Goal: Transaction & Acquisition: Obtain resource

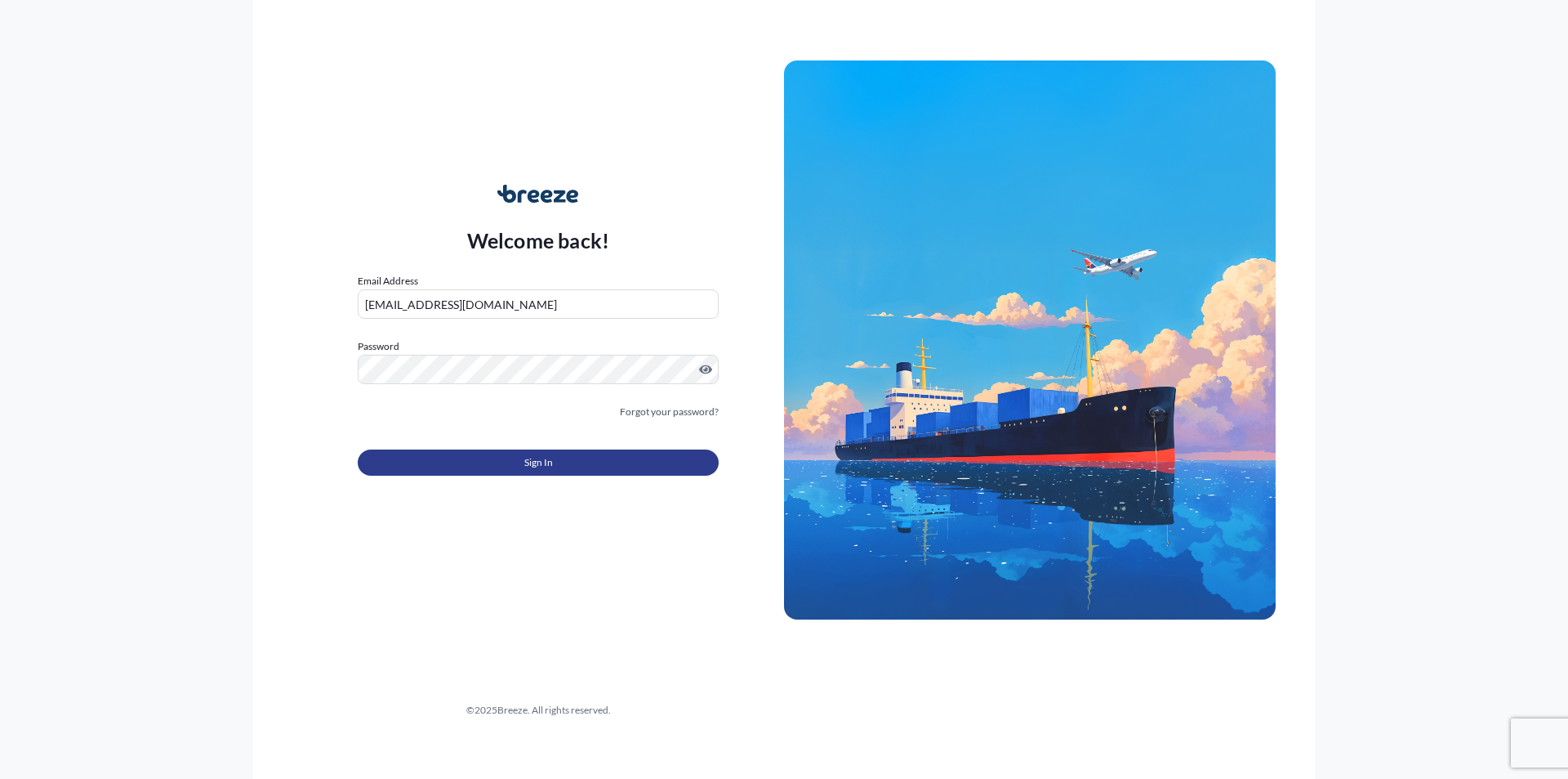
click at [529, 459] on span "Sign In" at bounding box center [539, 462] width 29 height 16
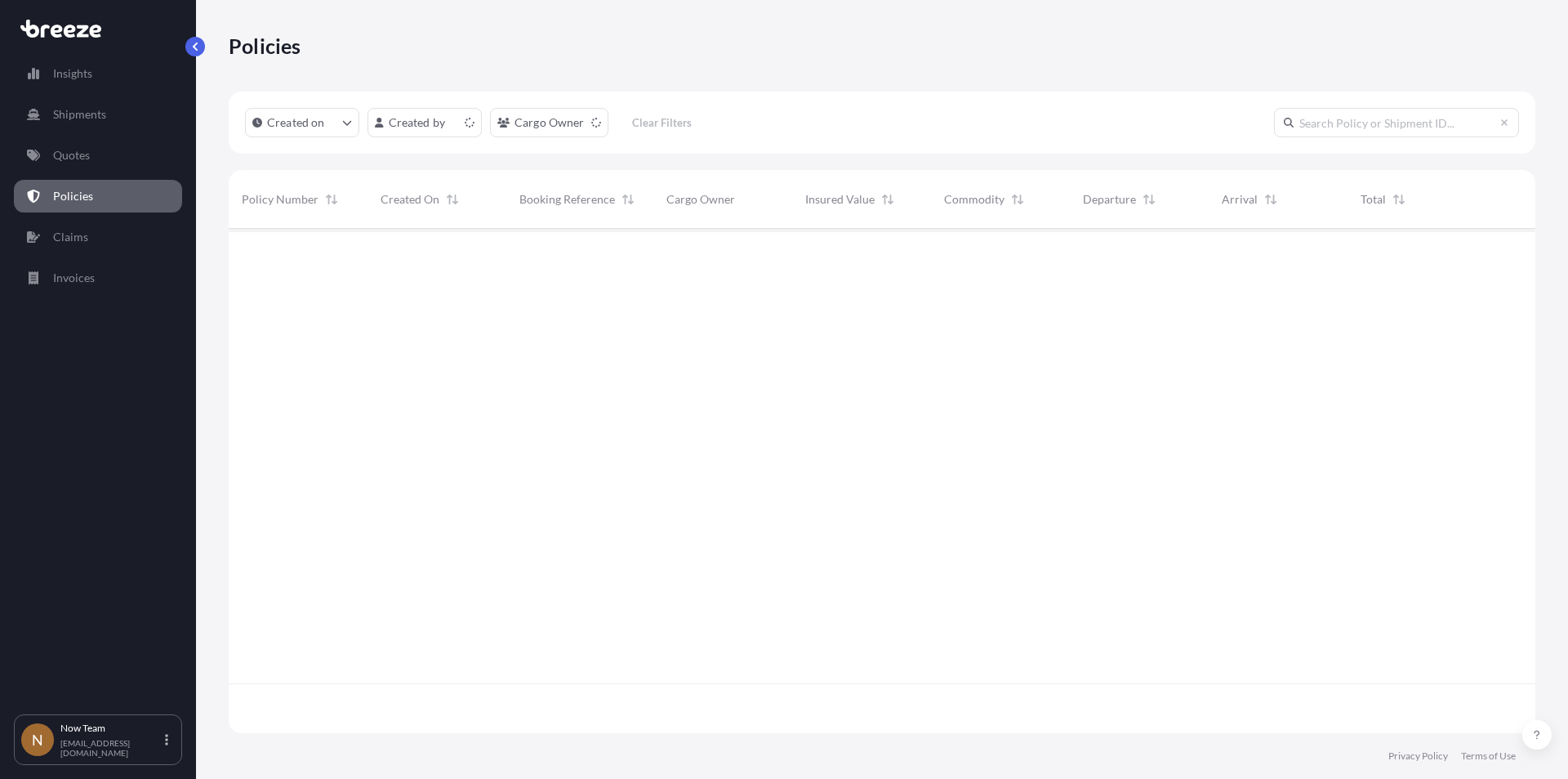
scroll to position [501, 1294]
click at [74, 151] on p "Quotes" at bounding box center [72, 155] width 37 height 16
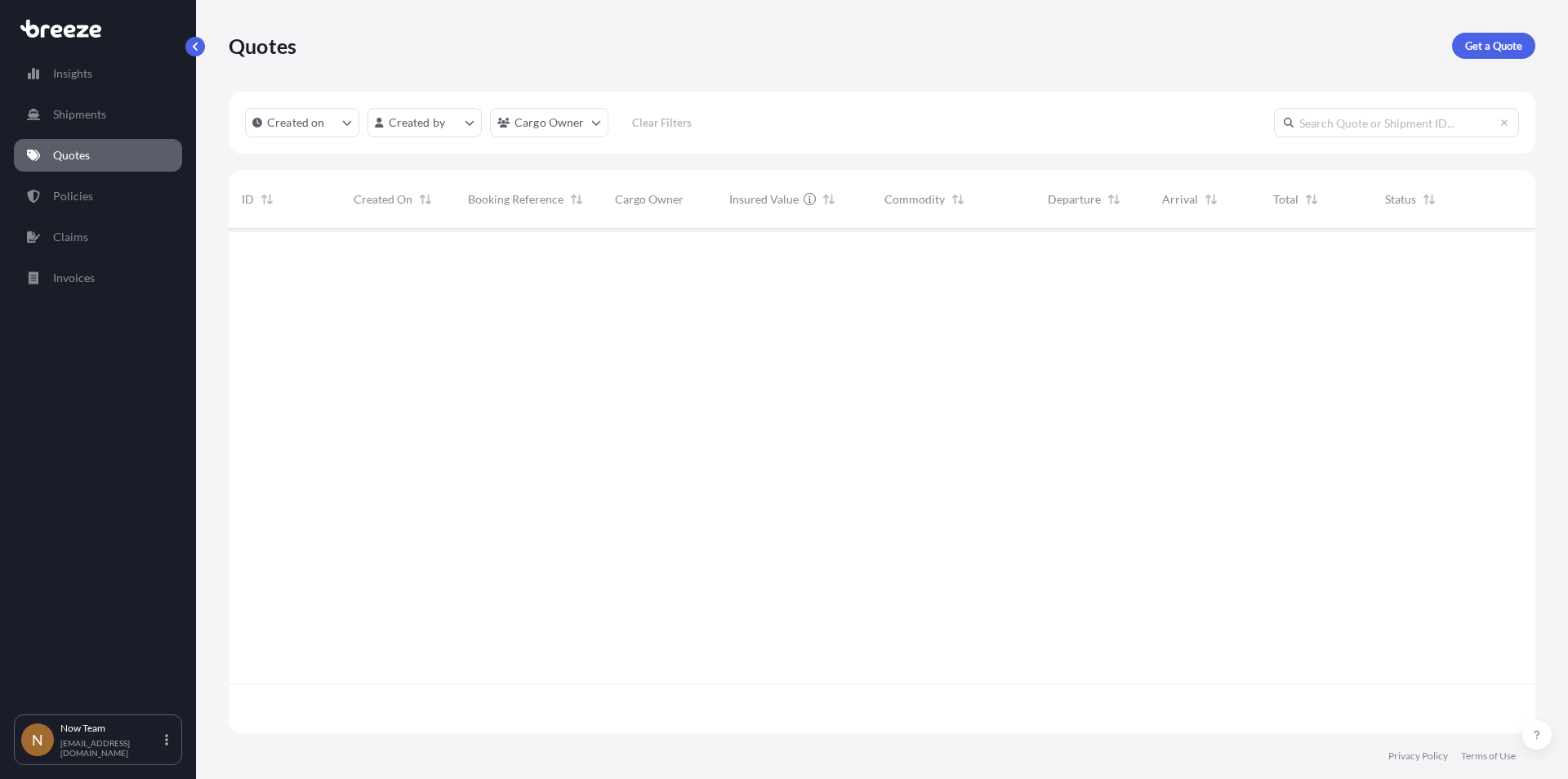
scroll to position [501, 1294]
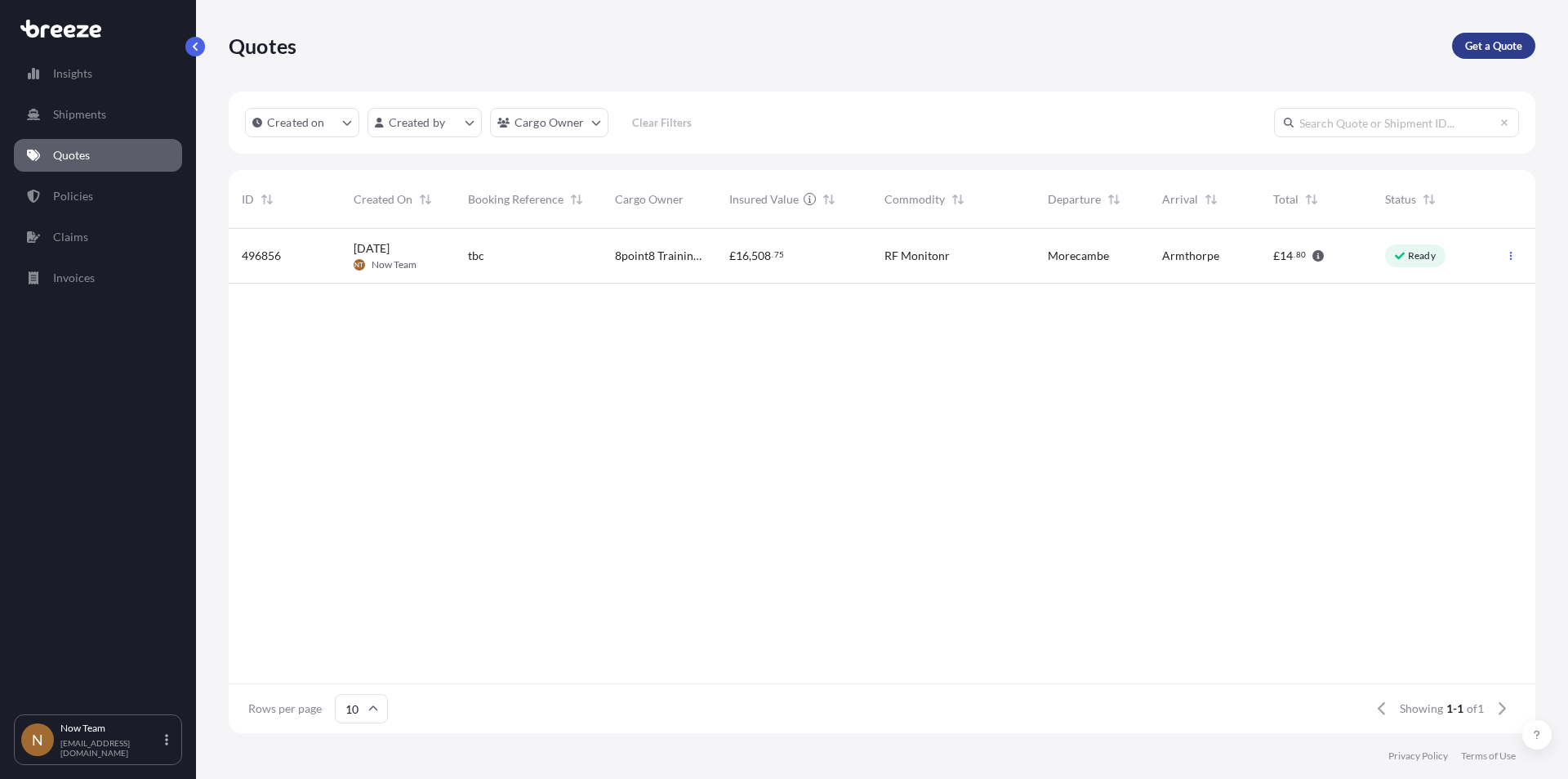
click at [1506, 45] on p "Get a Quote" at bounding box center [1494, 45] width 57 height 16
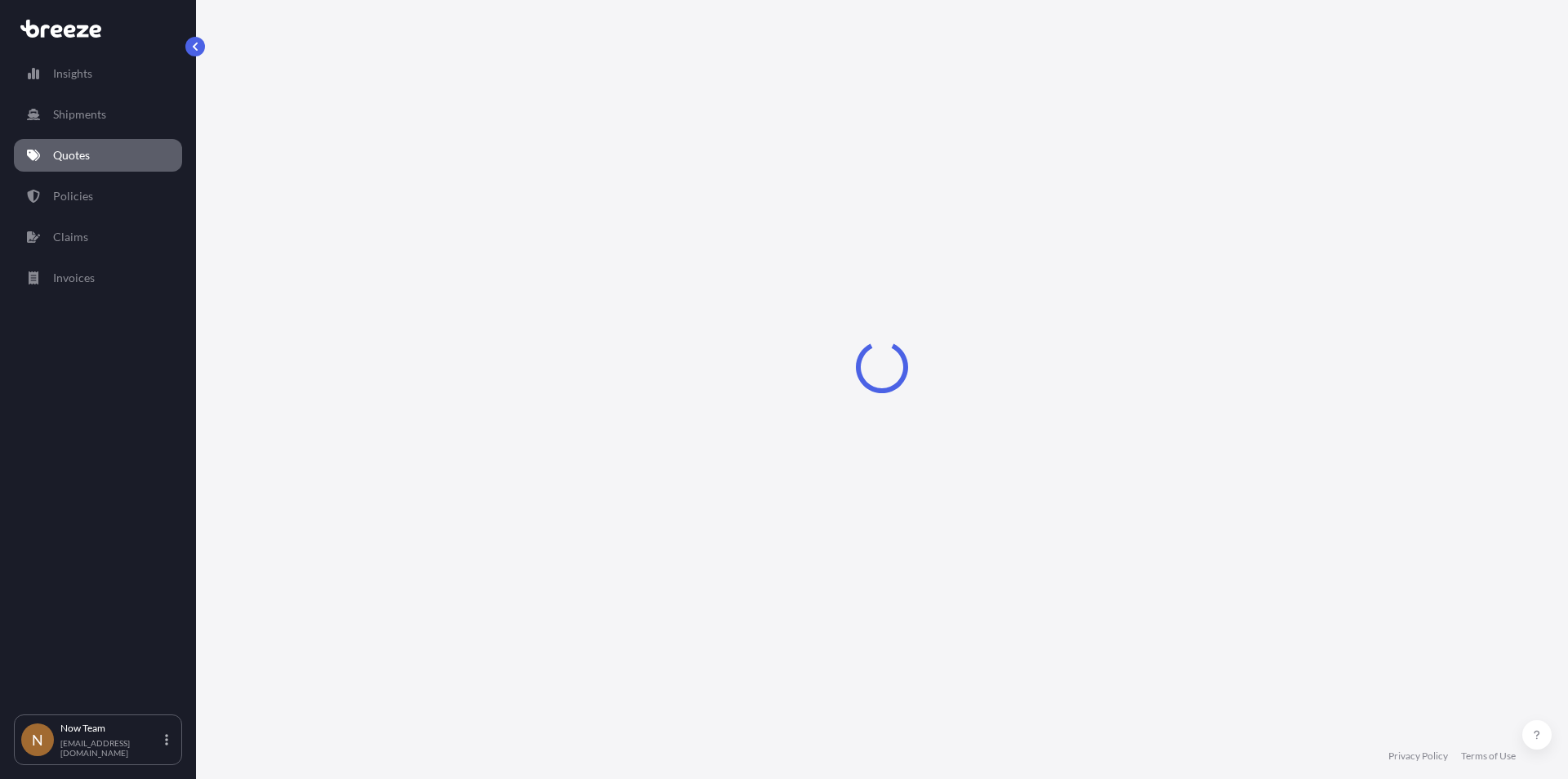
select select "Sea"
select select "1"
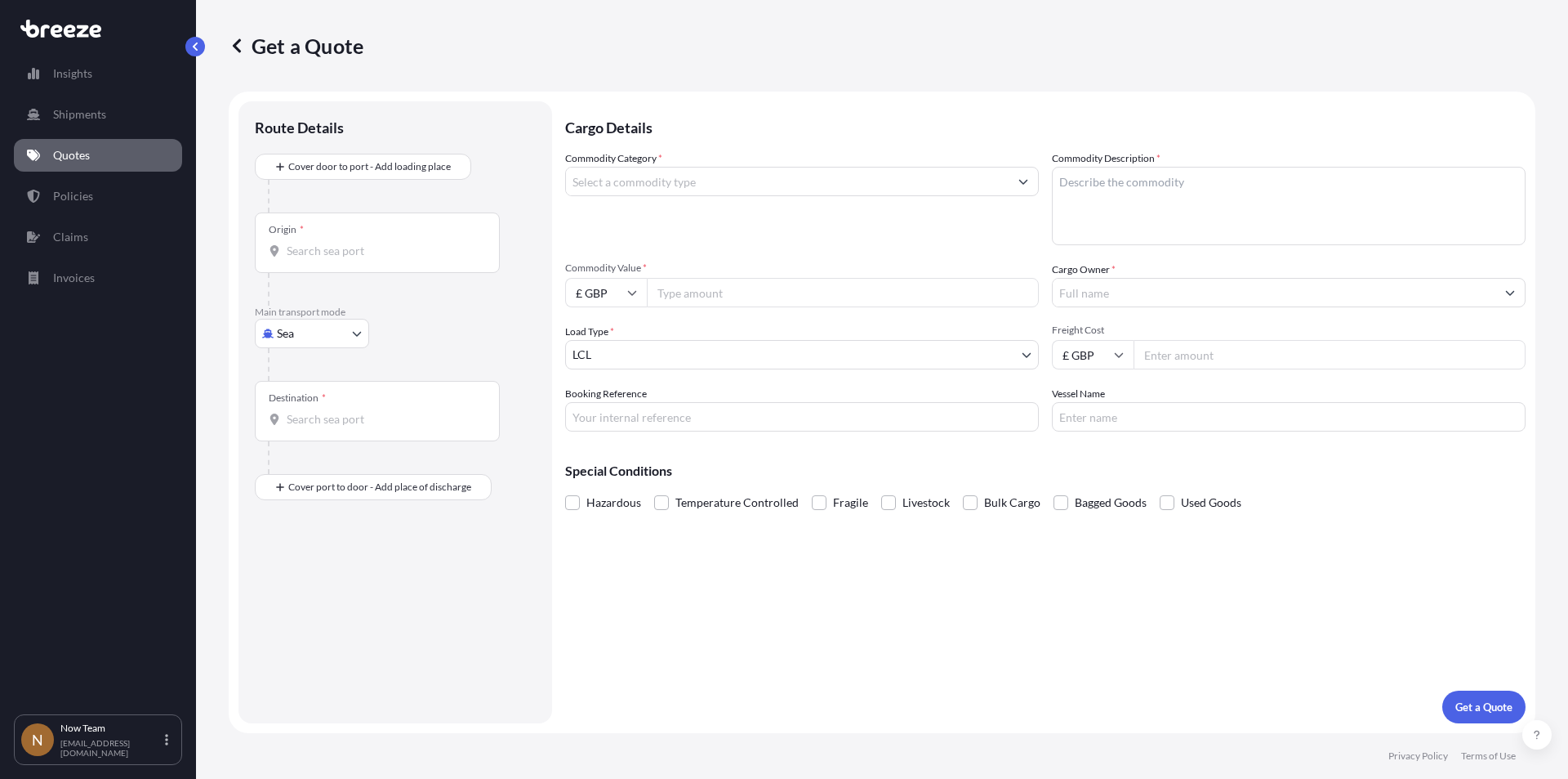
click at [353, 333] on body "Insights Shipments Quotes Policies Claims Invoices N Now Team [EMAIL_ADDRESS][D…" at bounding box center [784, 389] width 1568 height 779
click at [314, 432] on div "Road" at bounding box center [312, 435] width 101 height 29
select select "Road"
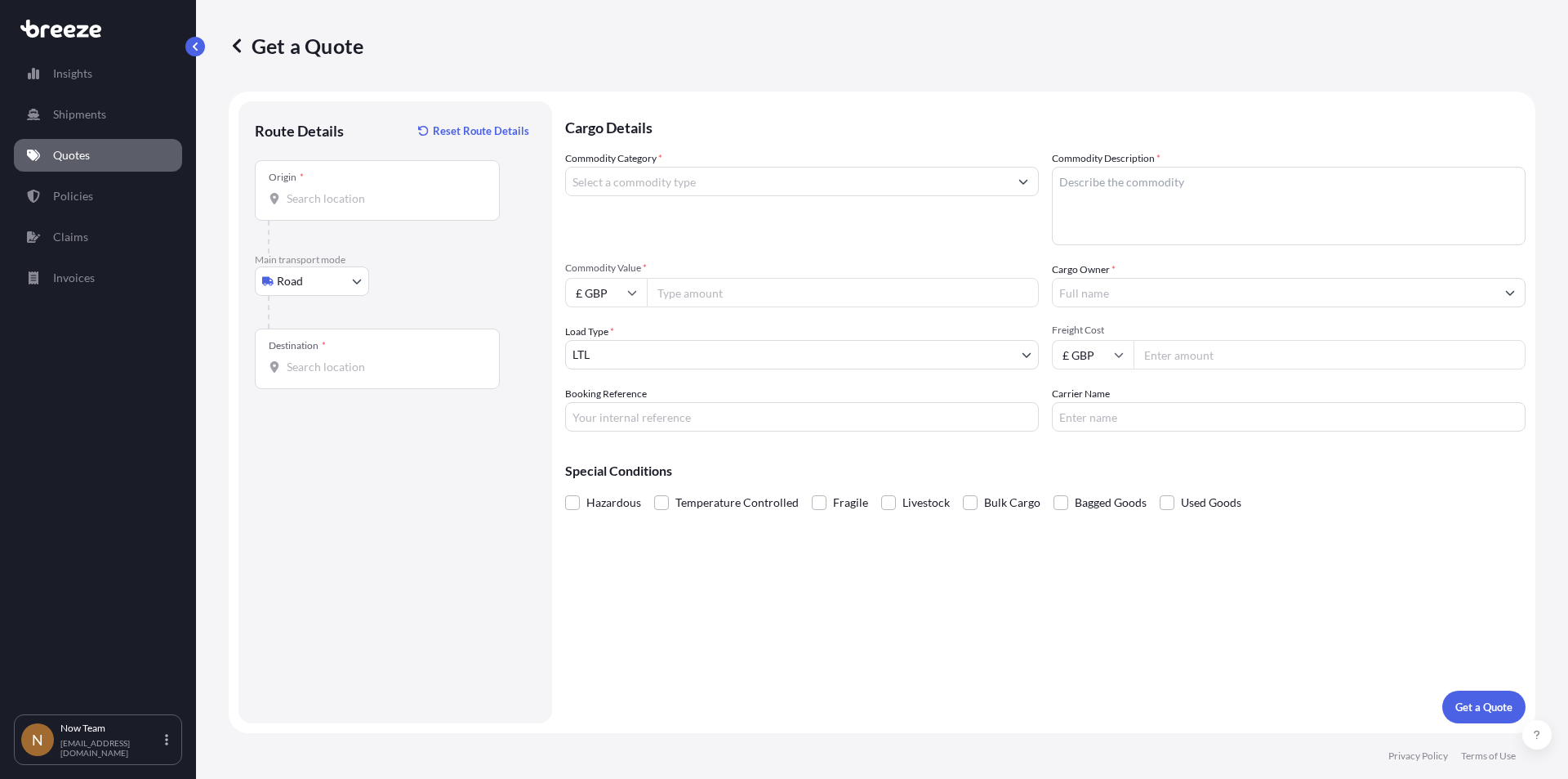
click at [312, 189] on div "Origin *" at bounding box center [377, 190] width 245 height 61
click at [312, 190] on input "Origin *" at bounding box center [383, 198] width 193 height 16
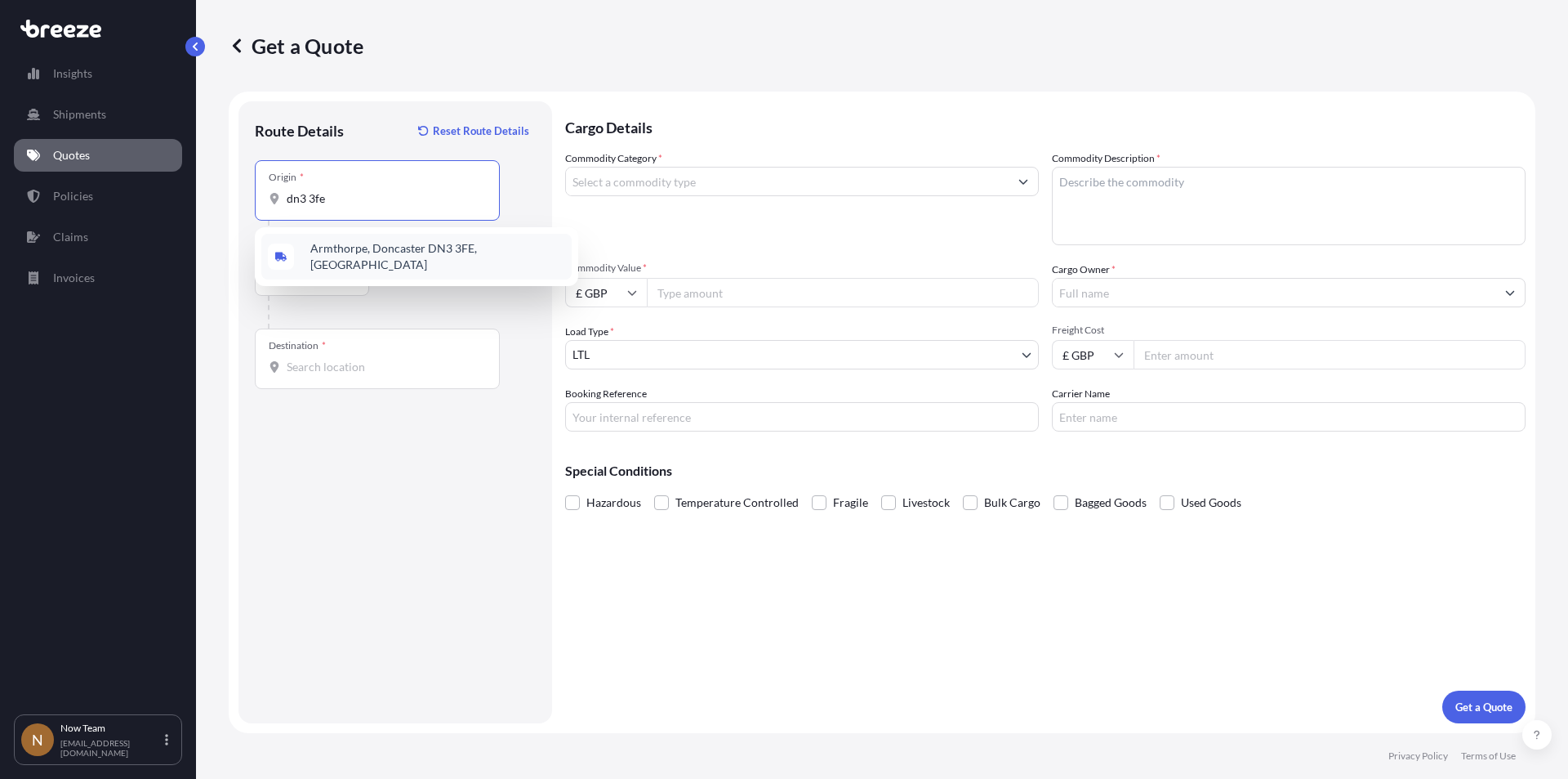
click at [332, 253] on span "Armthorpe, Doncaster DN3 3FE, [GEOGRAPHIC_DATA]" at bounding box center [438, 256] width 255 height 33
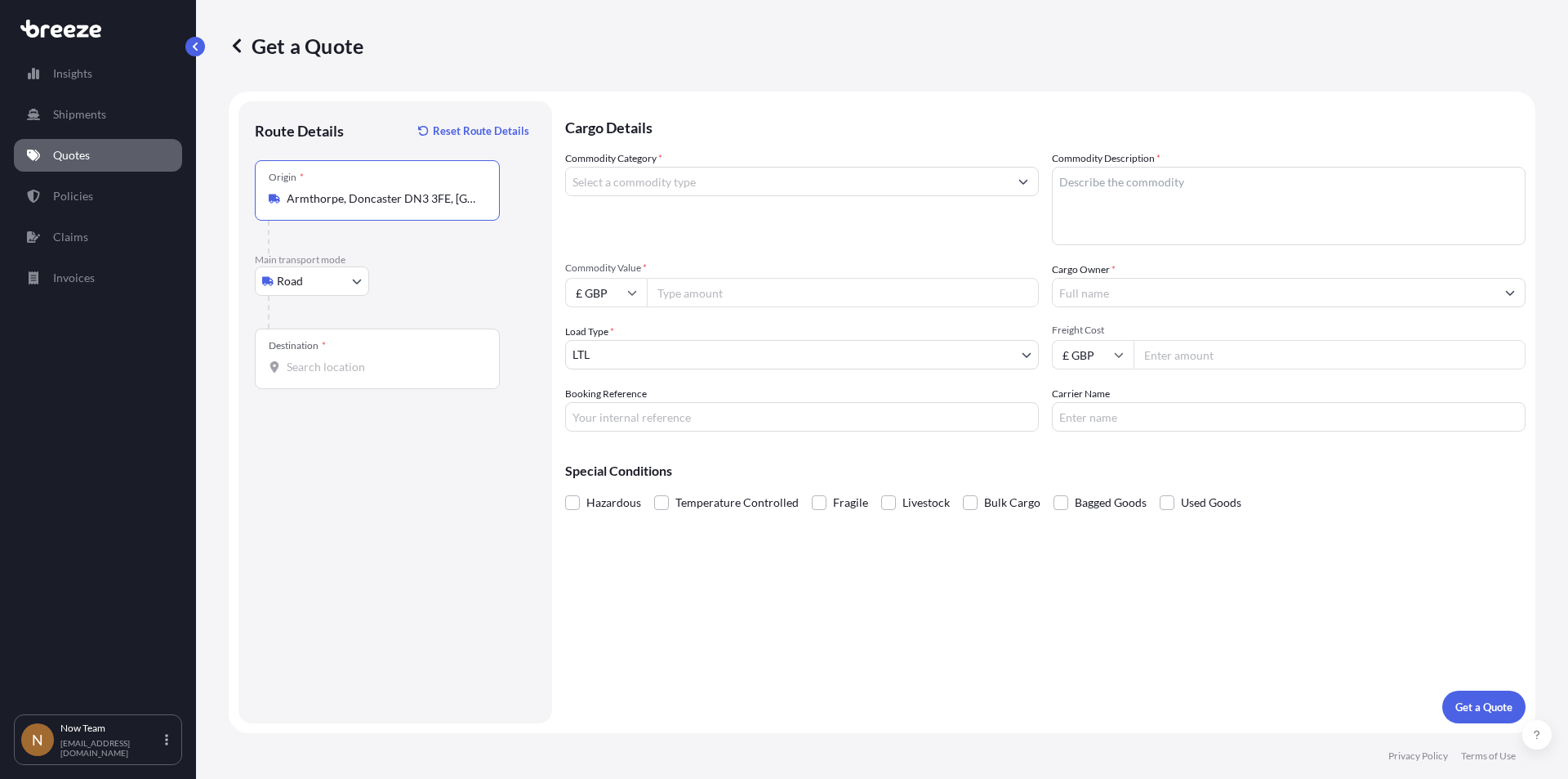
type input "Armthorpe, Doncaster DN3 3FE, [GEOGRAPHIC_DATA]"
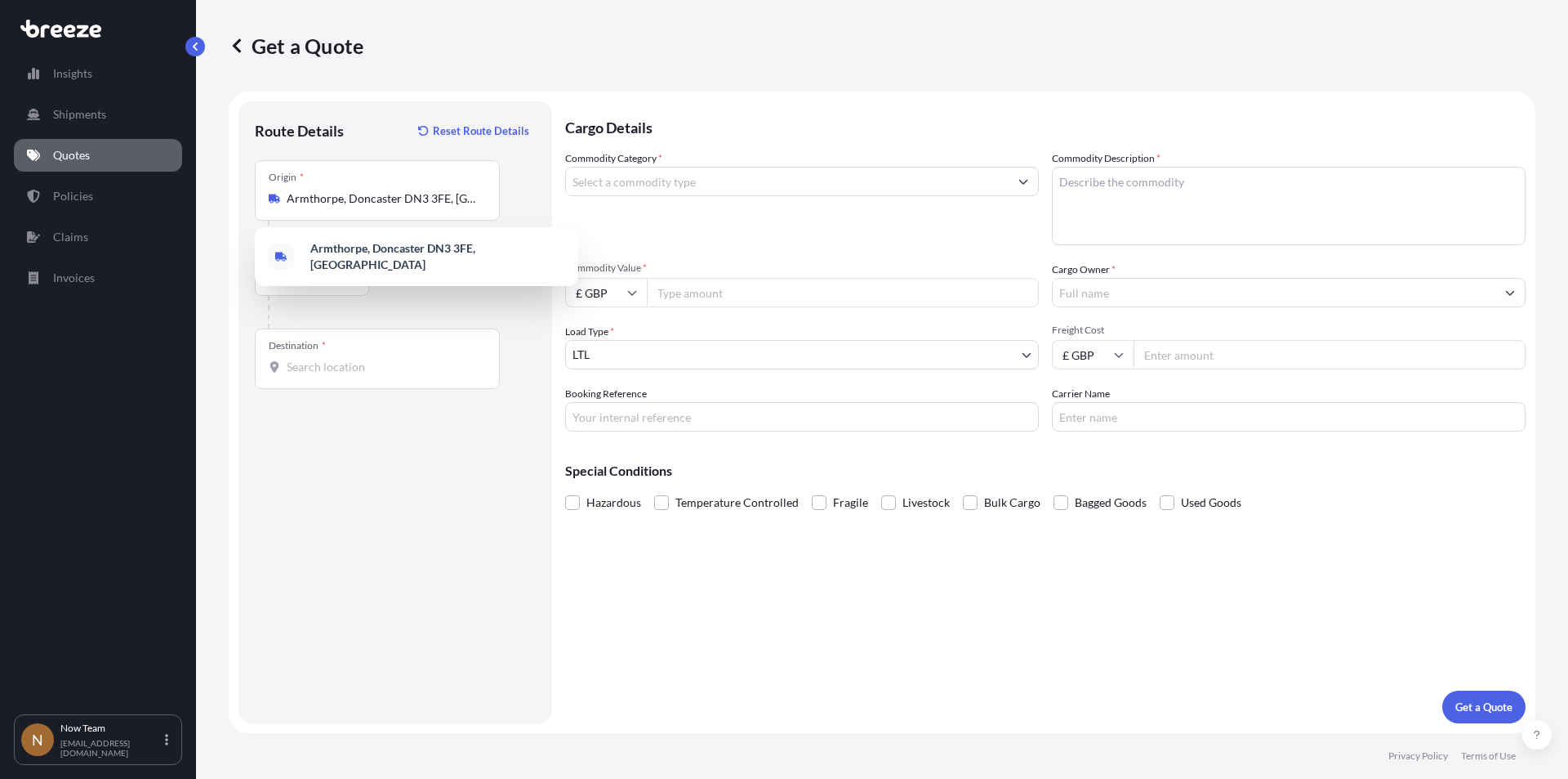
click at [305, 376] on div "Destination *" at bounding box center [377, 359] width 245 height 61
click at [305, 375] on input "Destination *" at bounding box center [383, 366] width 193 height 16
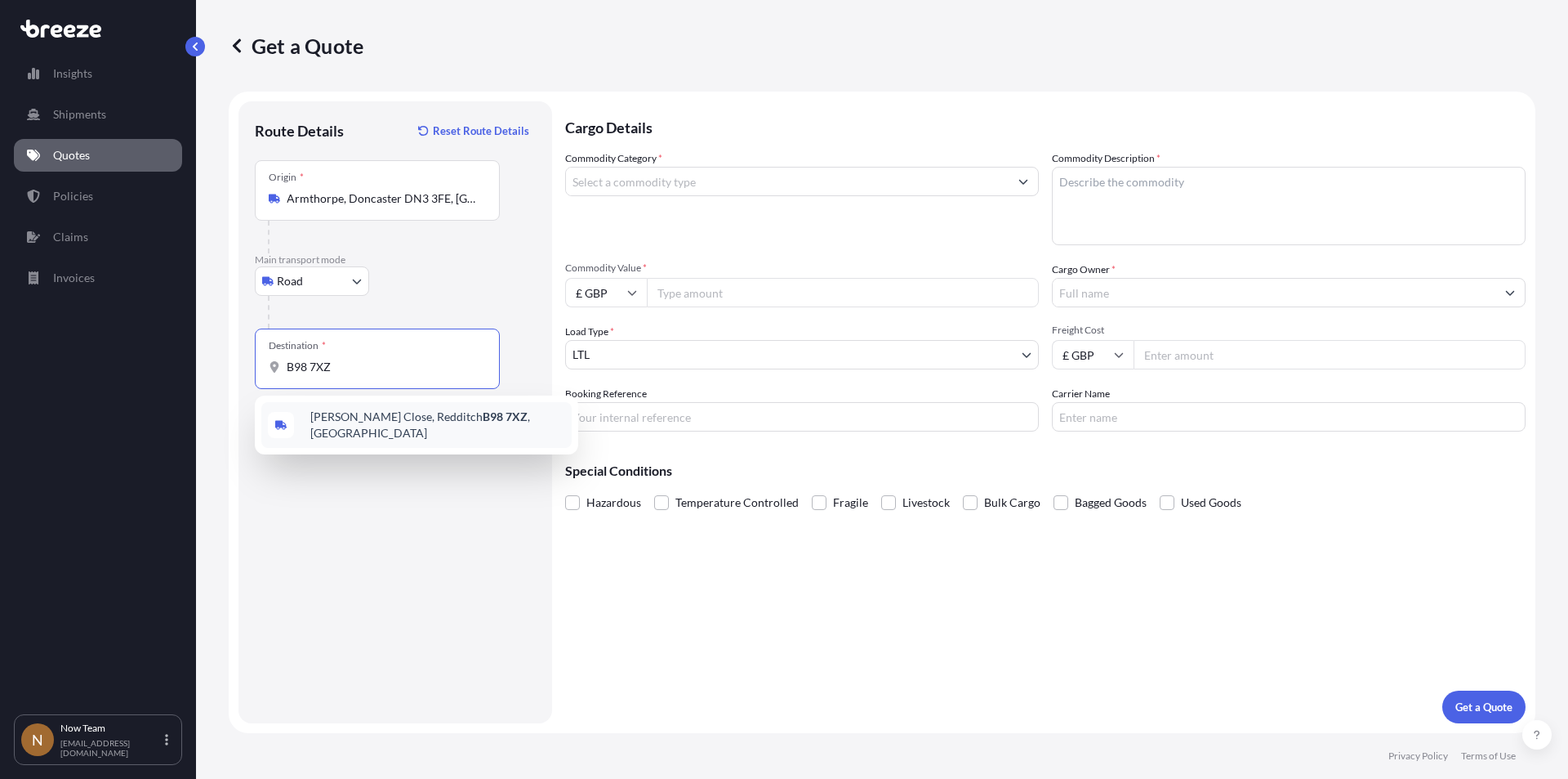
click at [352, 423] on span "[STREET_ADDRESS]" at bounding box center [438, 424] width 255 height 33
type input "[STREET_ADDRESS]"
click at [627, 178] on input "Commodity Category *" at bounding box center [788, 181] width 443 height 29
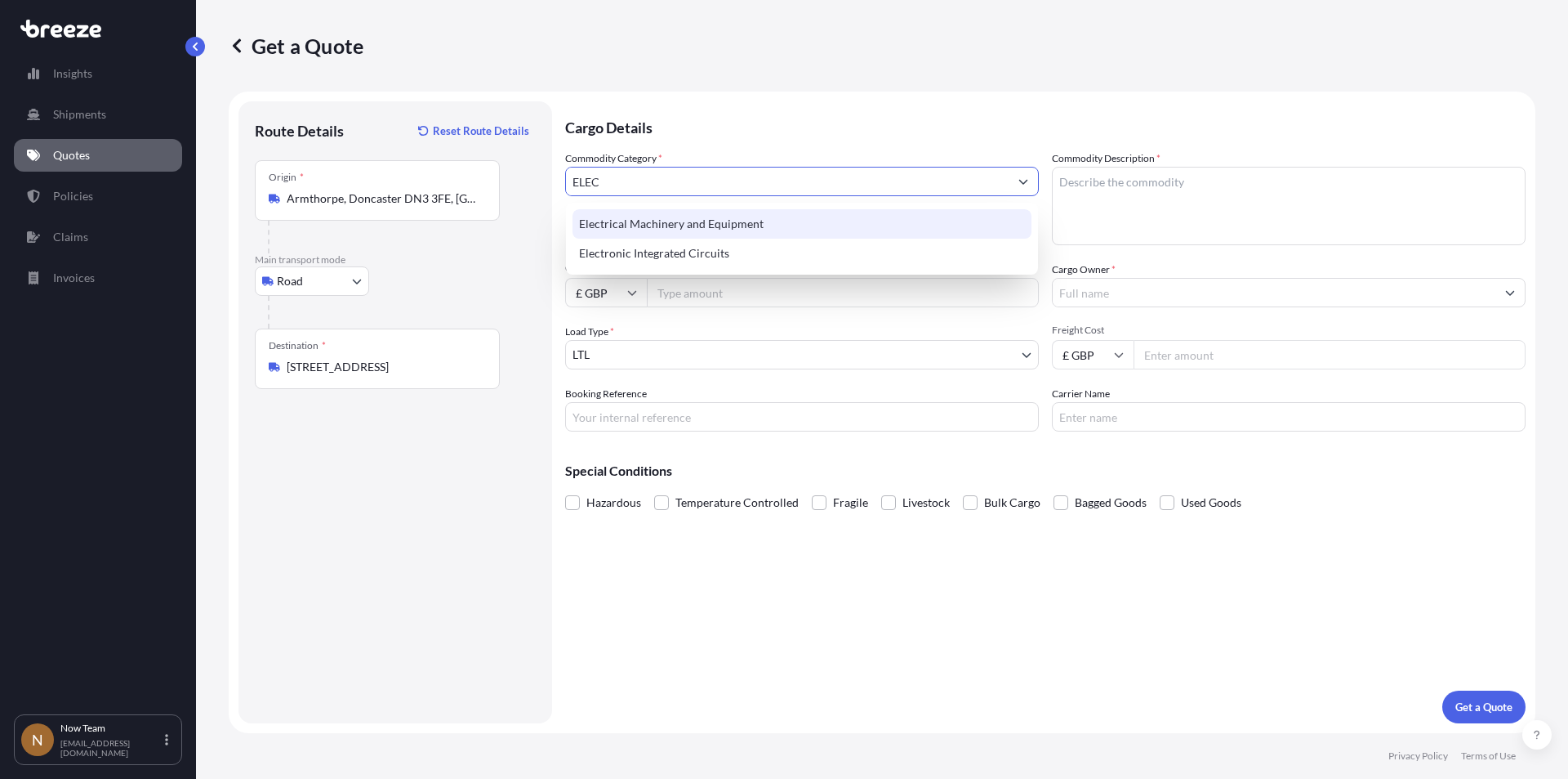
click at [634, 222] on div "Electrical Machinery and Equipment" at bounding box center [801, 223] width 459 height 29
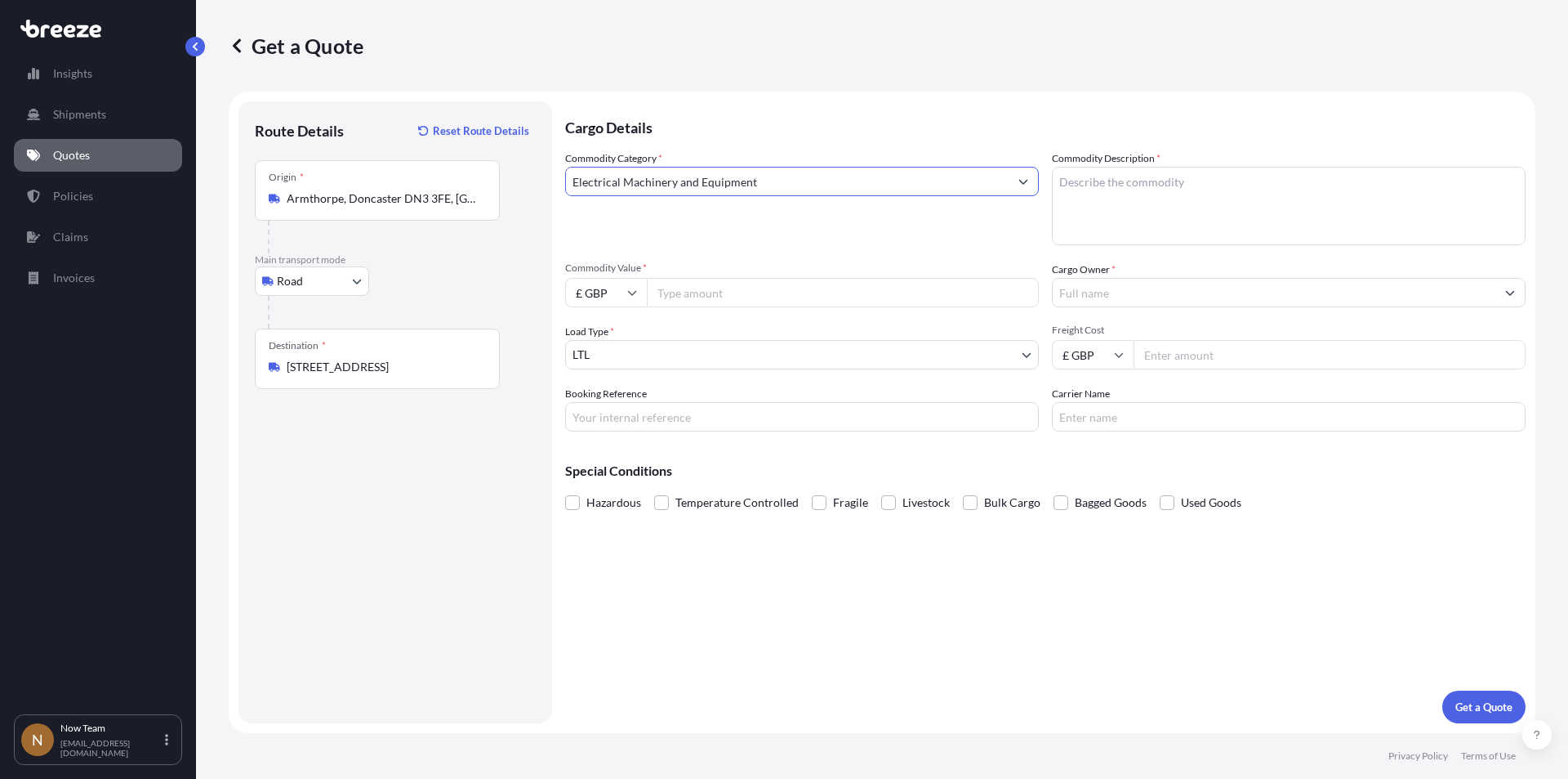
type input "Electrical Machinery and Equipment"
click at [715, 282] on input "Commodity Value *" at bounding box center [843, 292] width 392 height 29
type input "2432"
click at [672, 418] on input "Booking Reference" at bounding box center [802, 416] width 474 height 29
type input "NTG-16816"
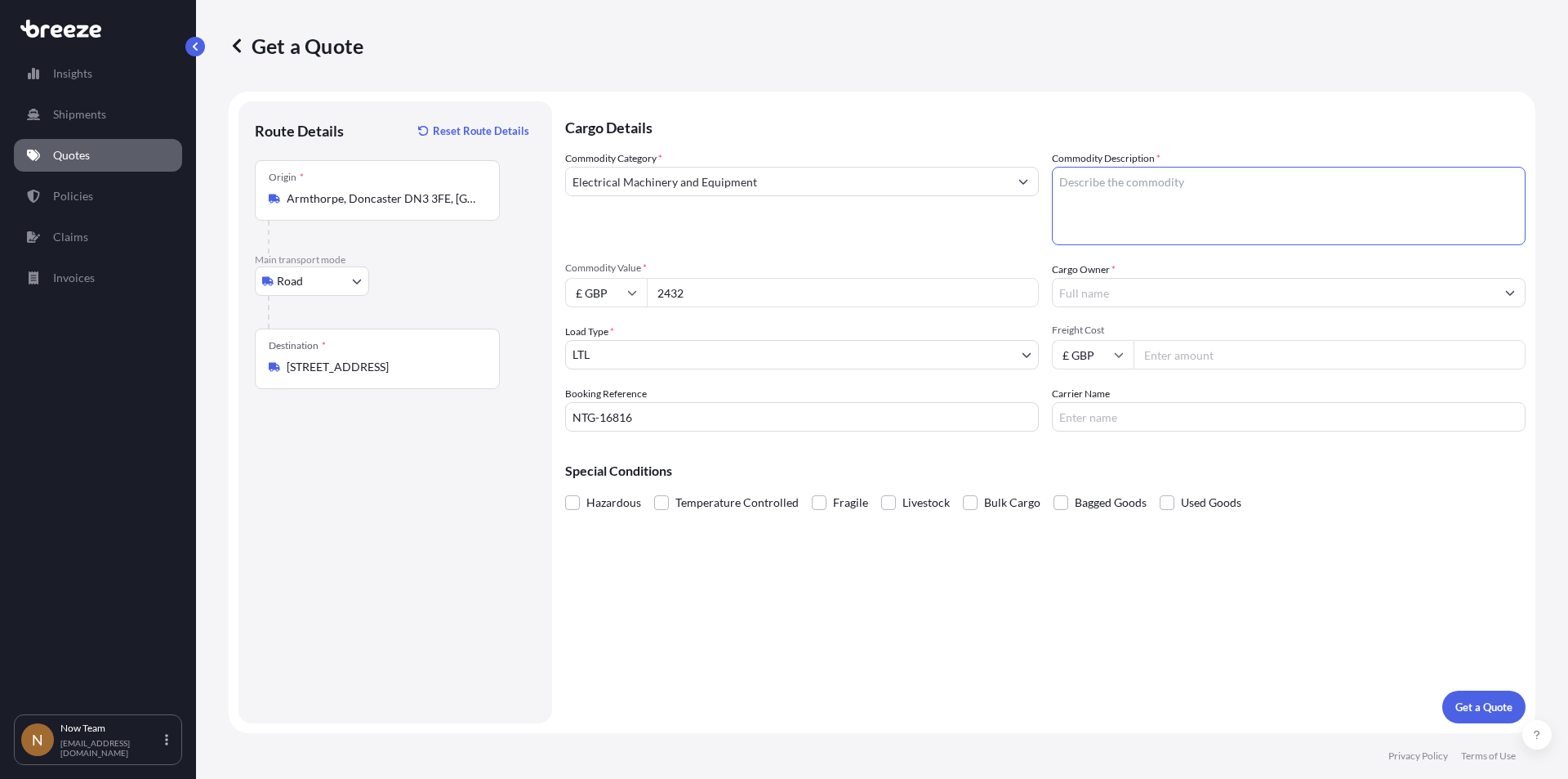
click at [1186, 184] on textarea "Commodity Description *" at bounding box center [1289, 205] width 474 height 78
type textarea "Full arrest"
click at [1114, 291] on input "Cargo Owner *" at bounding box center [1274, 292] width 443 height 29
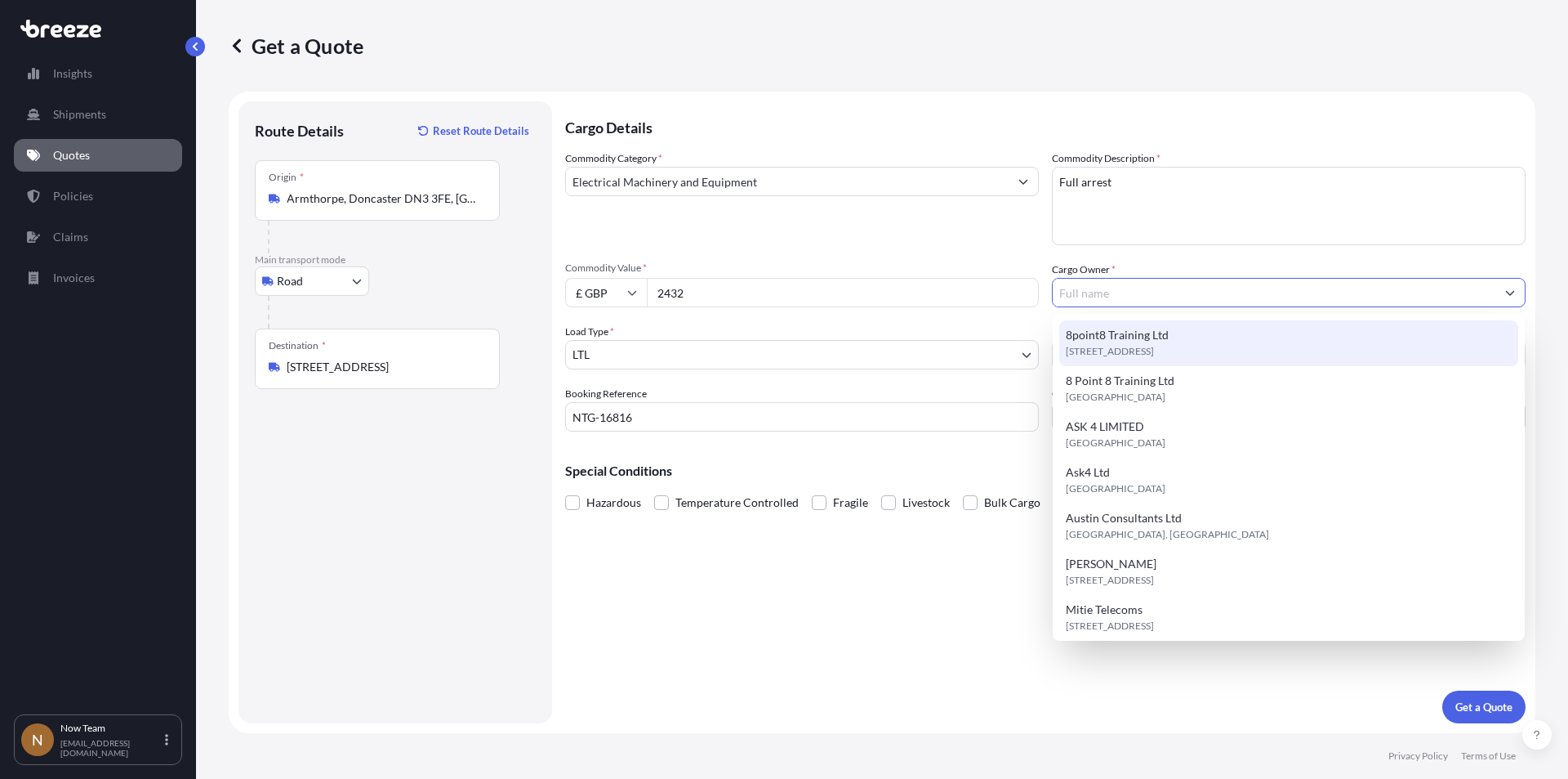
click at [1116, 331] on span "8point8 Training Ltd" at bounding box center [1117, 334] width 103 height 16
type input "8point8 Training Ltd"
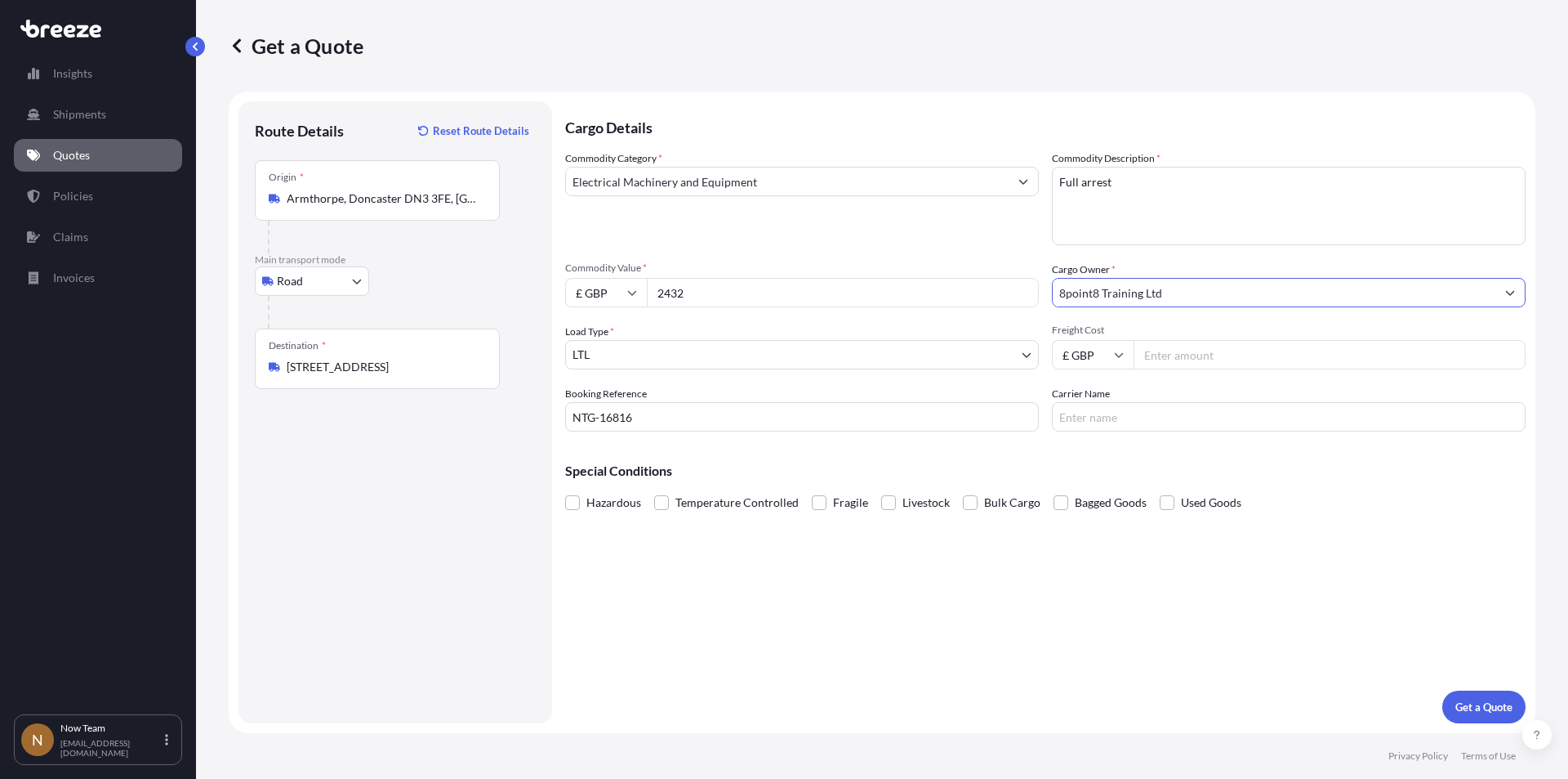
click at [1215, 360] on input "Freight Cost" at bounding box center [1330, 355] width 392 height 29
type input "5.65"
click at [1137, 417] on input "Carrier Name" at bounding box center [1289, 416] width 474 height 29
type input "Fedex"
click at [1485, 705] on p "Get a Quote" at bounding box center [1484, 707] width 57 height 16
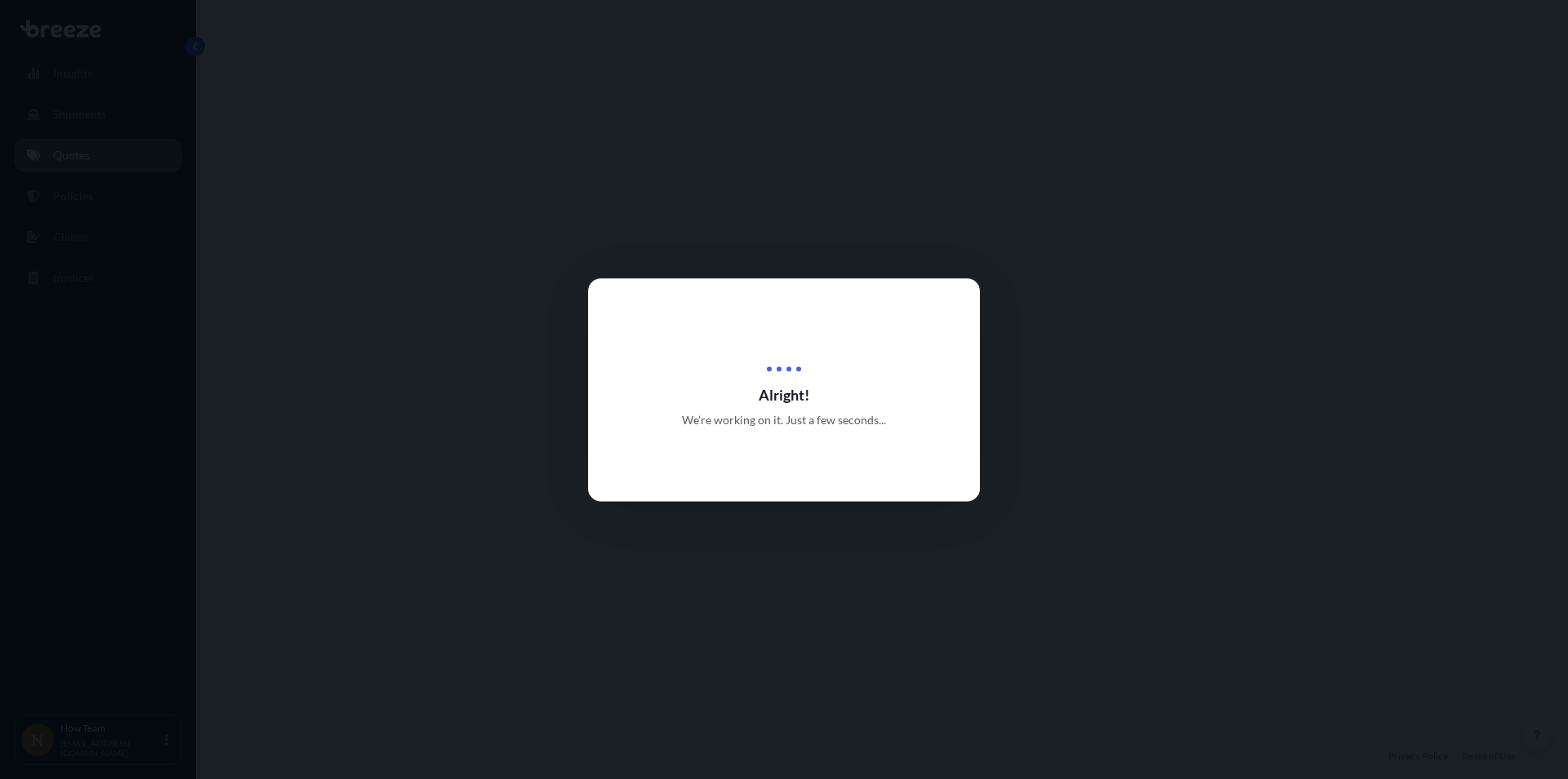
select select "Road"
select select "1"
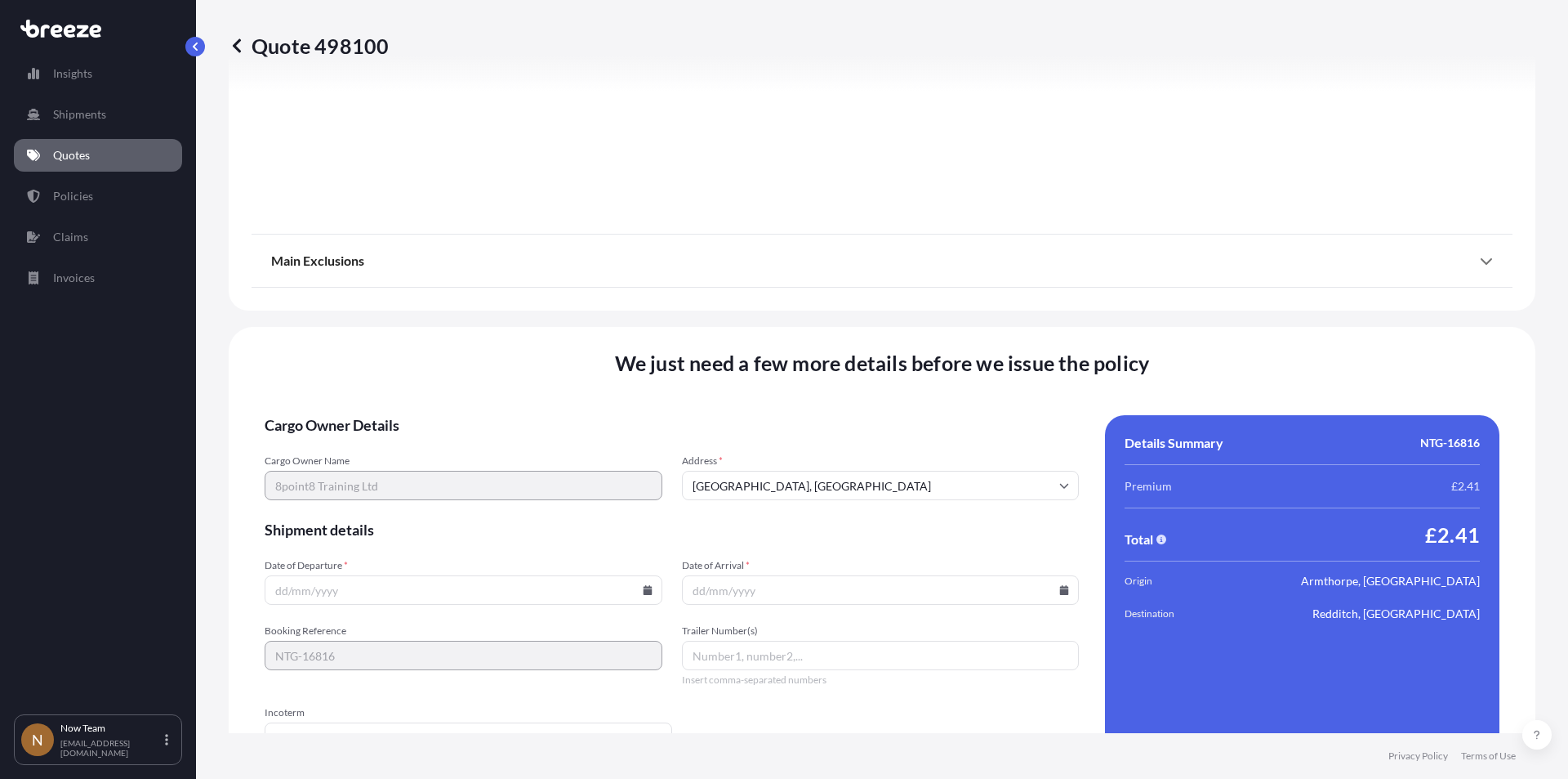
scroll to position [1815, 0]
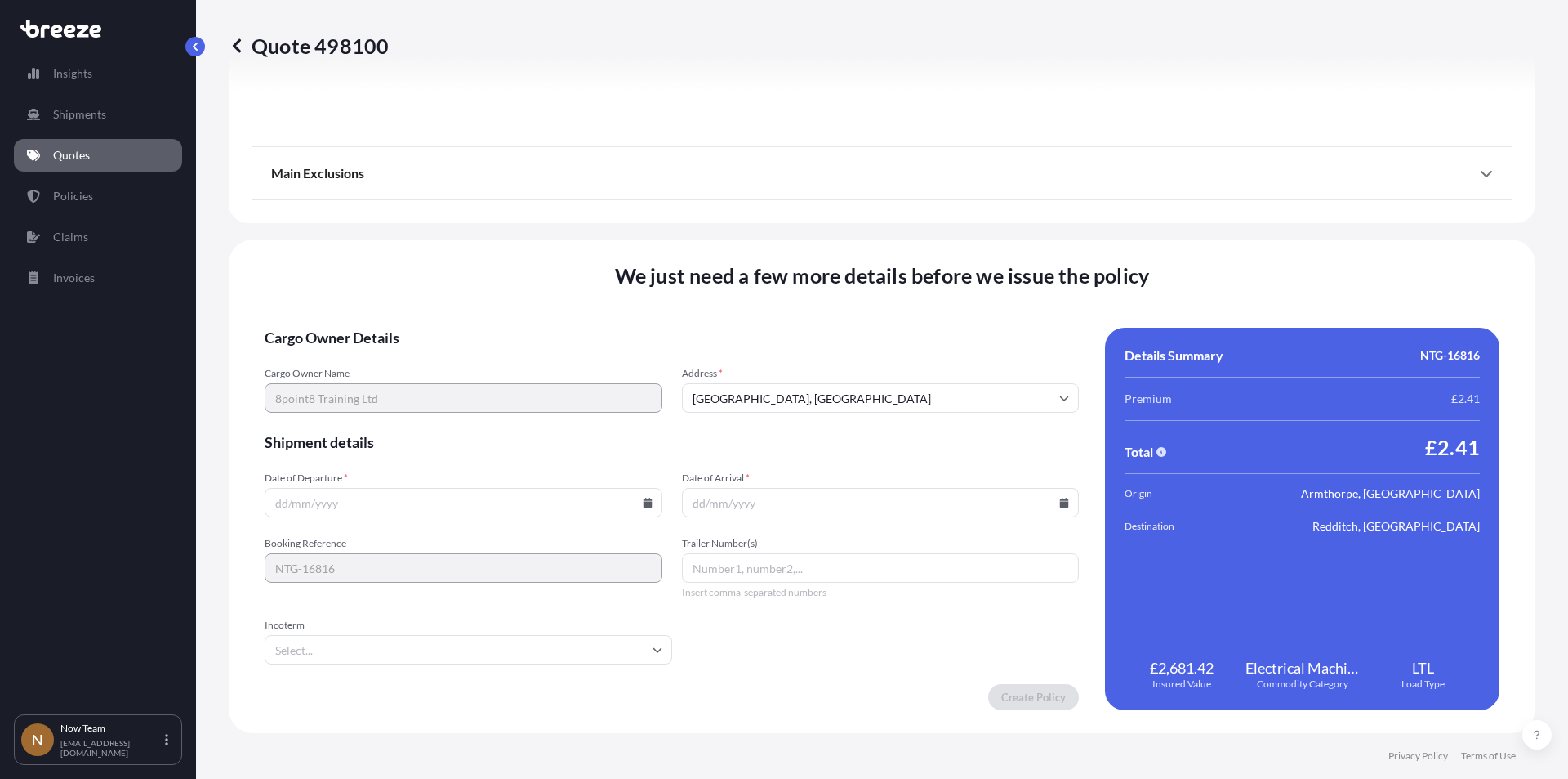
click at [645, 504] on icon at bounding box center [647, 503] width 9 height 10
click at [422, 291] on button "3" at bounding box center [423, 295] width 26 height 26
type input "[DATE]"
click at [1060, 501] on icon at bounding box center [1065, 503] width 10 height 10
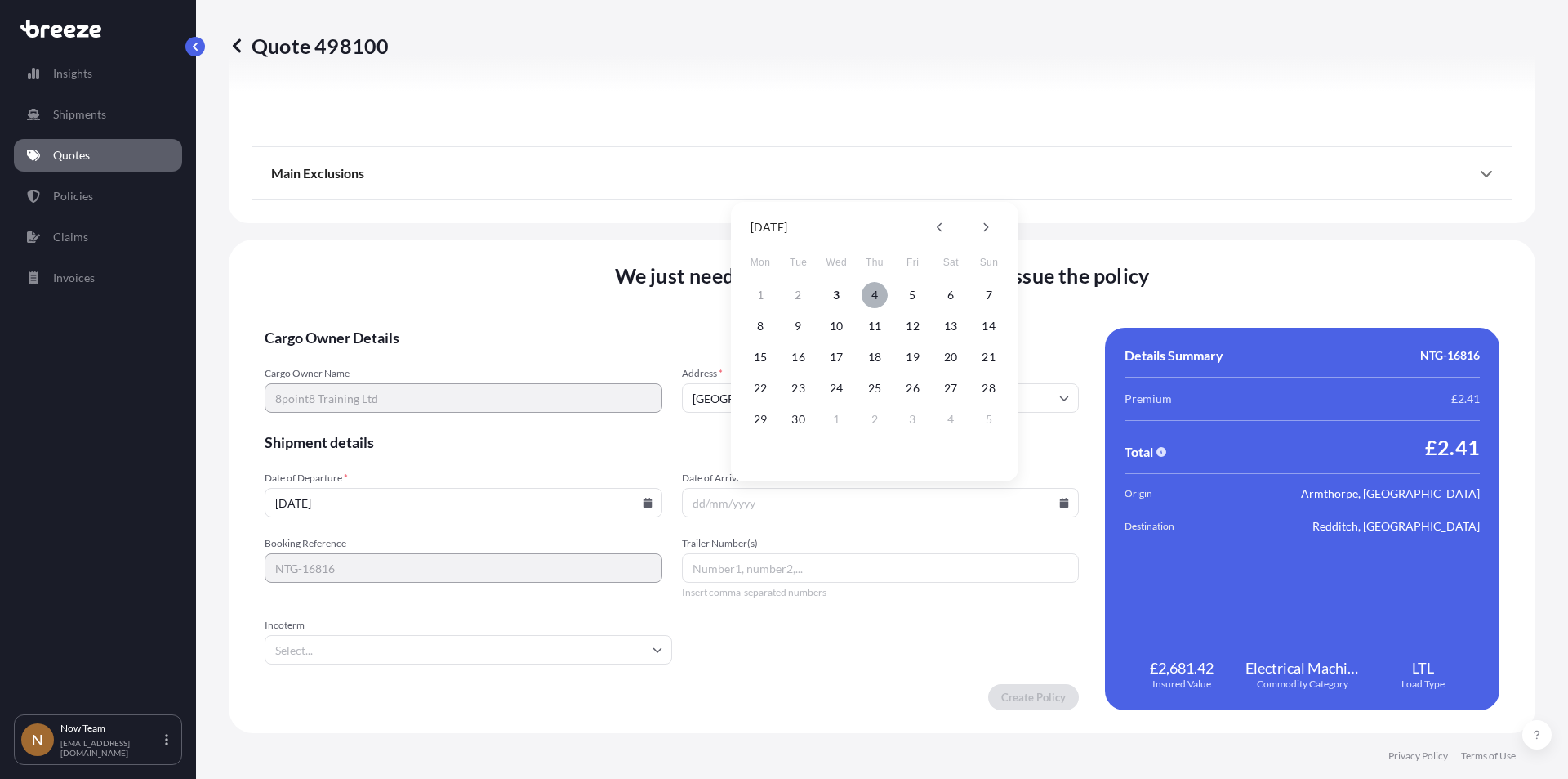
click at [869, 294] on button "4" at bounding box center [874, 295] width 26 height 26
type input "[DATE]"
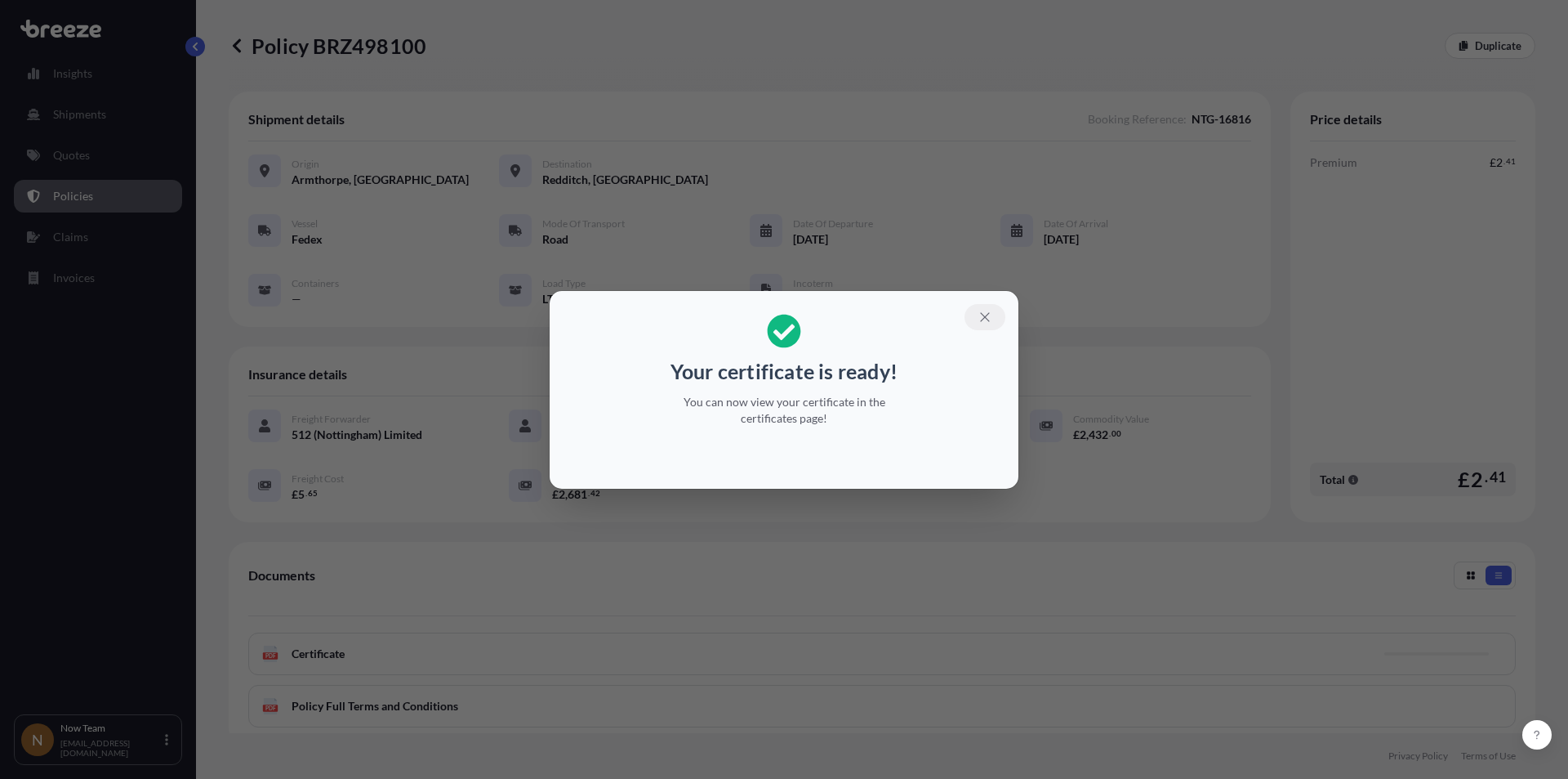
click at [984, 313] on icon "button" at bounding box center [985, 317] width 14 height 14
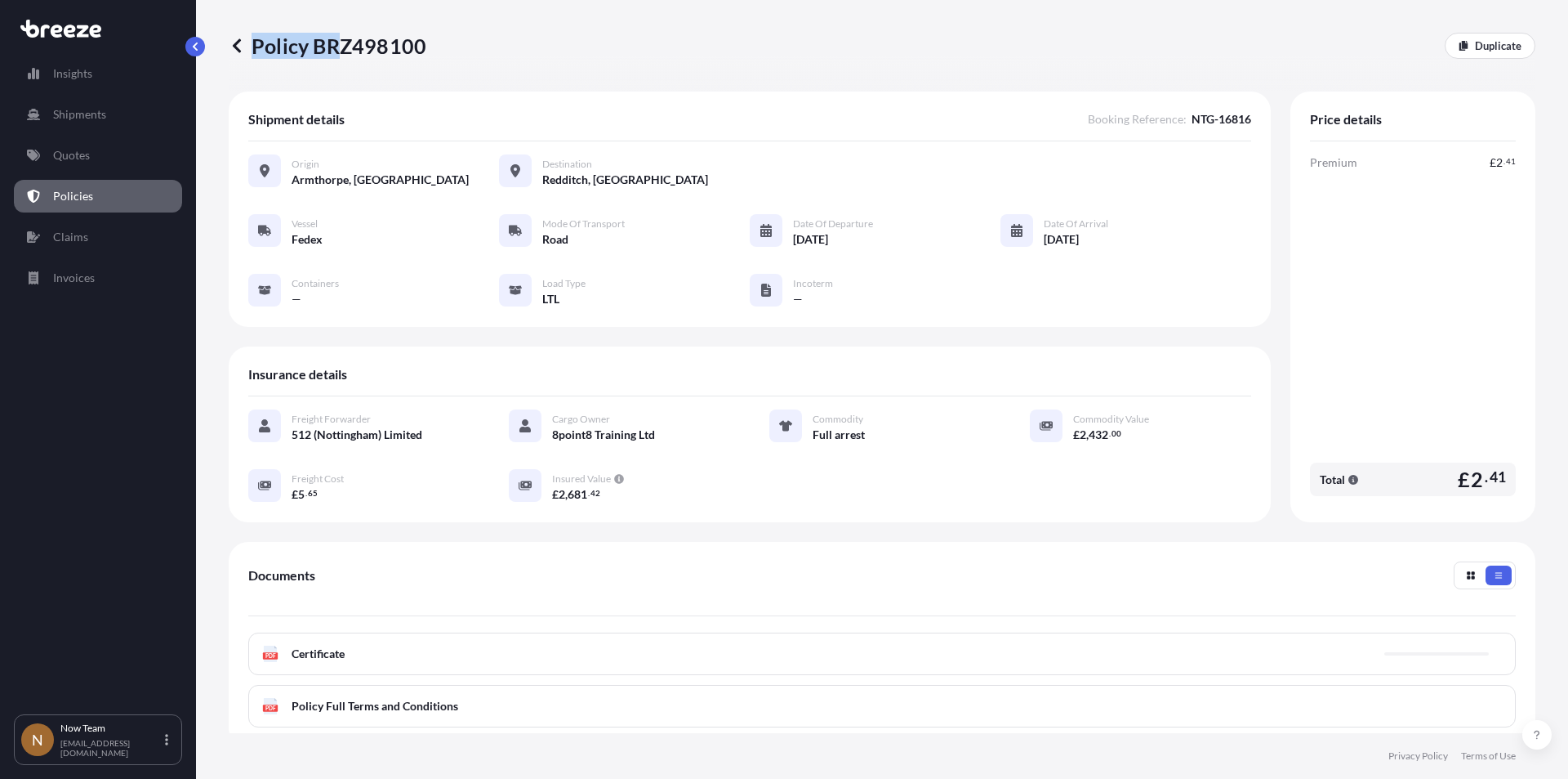
drag, startPoint x: 431, startPoint y: 51, endPoint x: 364, endPoint y: 48, distance: 67.1
click at [348, 51] on div "Policy BRZ498100 Duplicate" at bounding box center [882, 45] width 1307 height 26
click at [463, 45] on div "Policy BRZ498100 Duplicate" at bounding box center [882, 45] width 1307 height 26
drag, startPoint x: 313, startPoint y: 41, endPoint x: 411, endPoint y: 44, distance: 98.0
click at [421, 47] on p "Policy BRZ498100" at bounding box center [327, 45] width 198 height 26
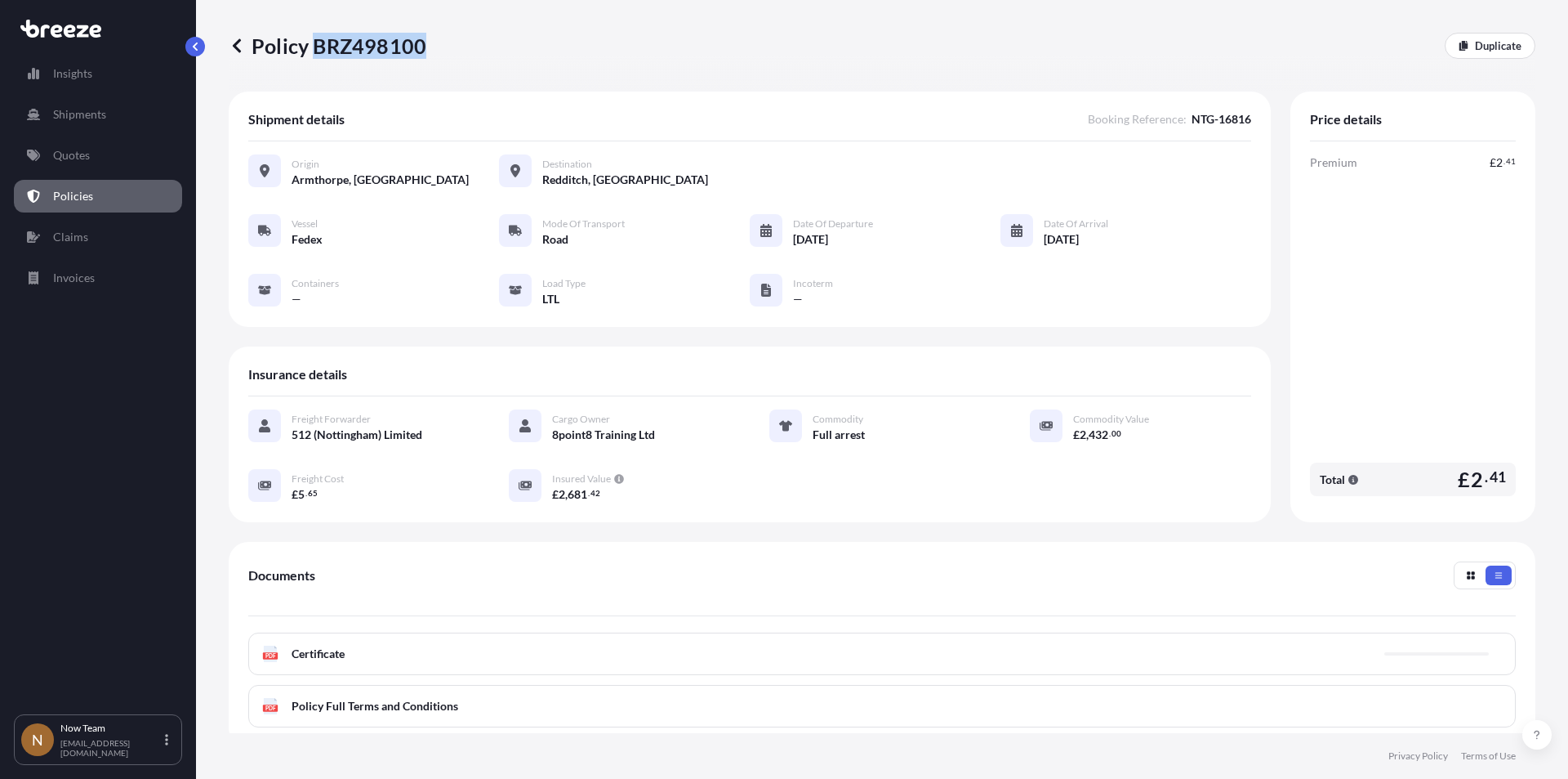
copy p "BRZ498100"
click at [109, 461] on div "Insights Shipments Quotes Policies Claims Invoices" at bounding box center [98, 378] width 168 height 672
click at [93, 154] on link "Quotes" at bounding box center [98, 155] width 168 height 33
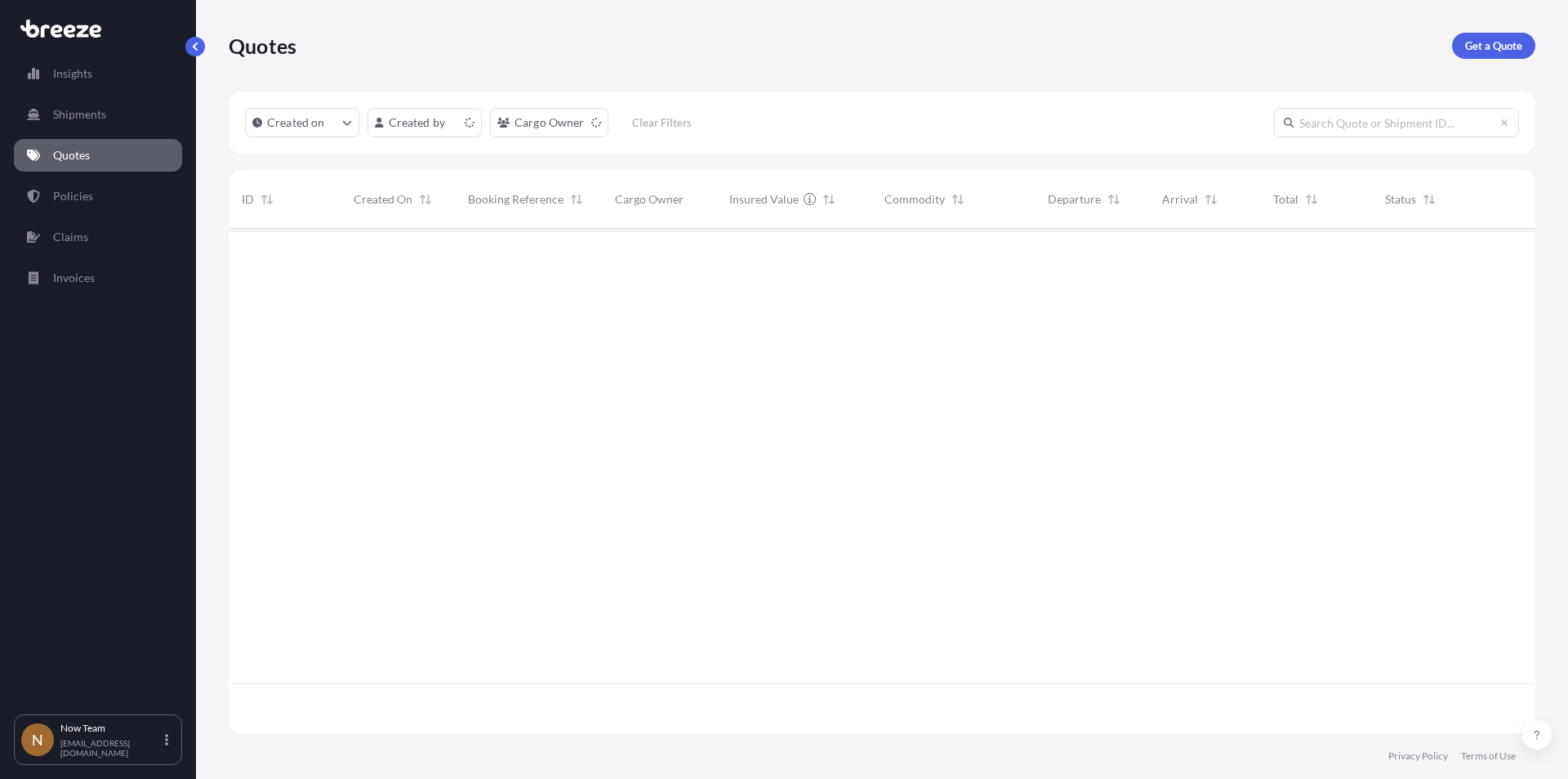
scroll to position [501, 1294]
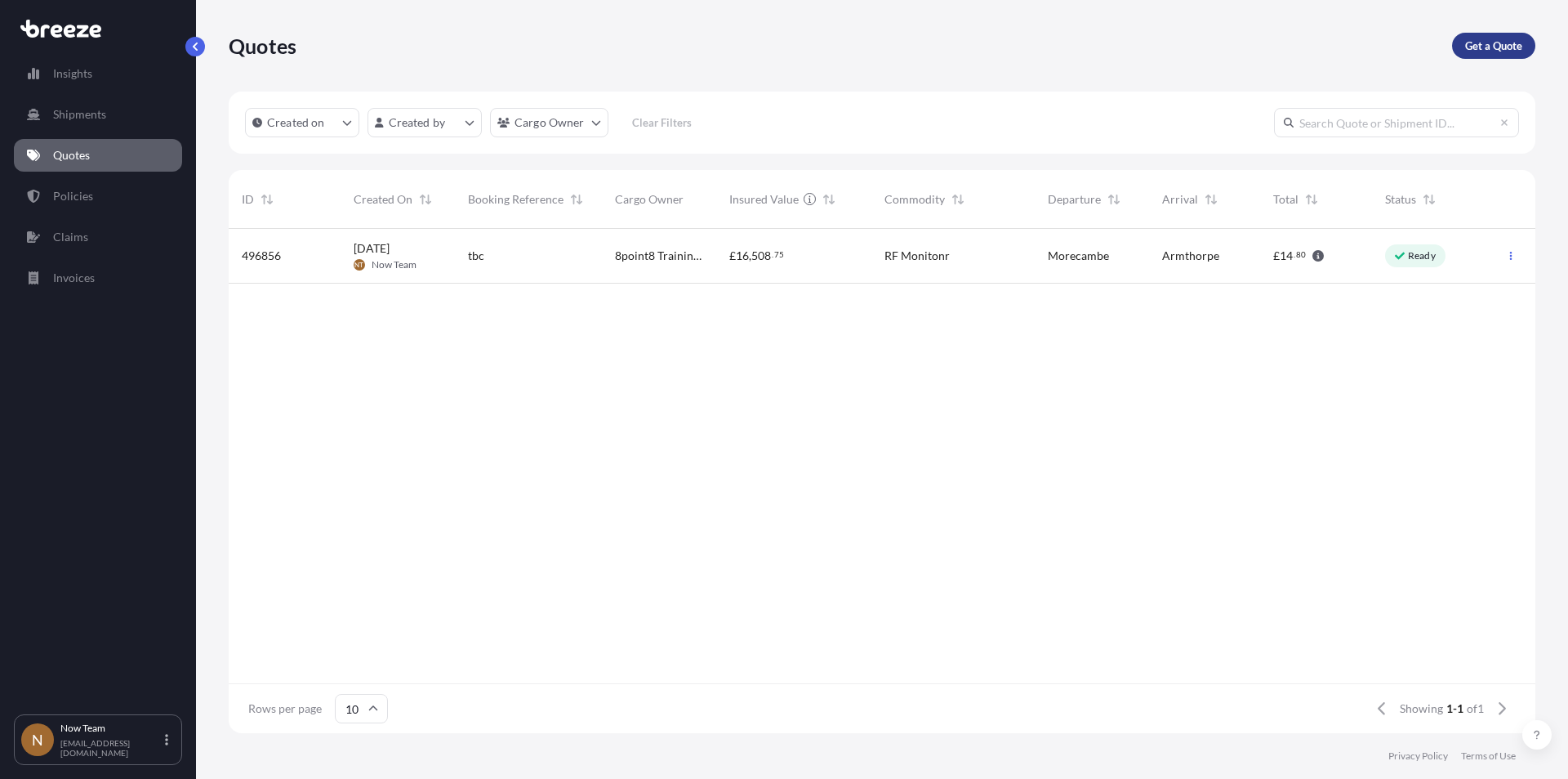
click at [1482, 49] on p "Get a Quote" at bounding box center [1494, 45] width 57 height 16
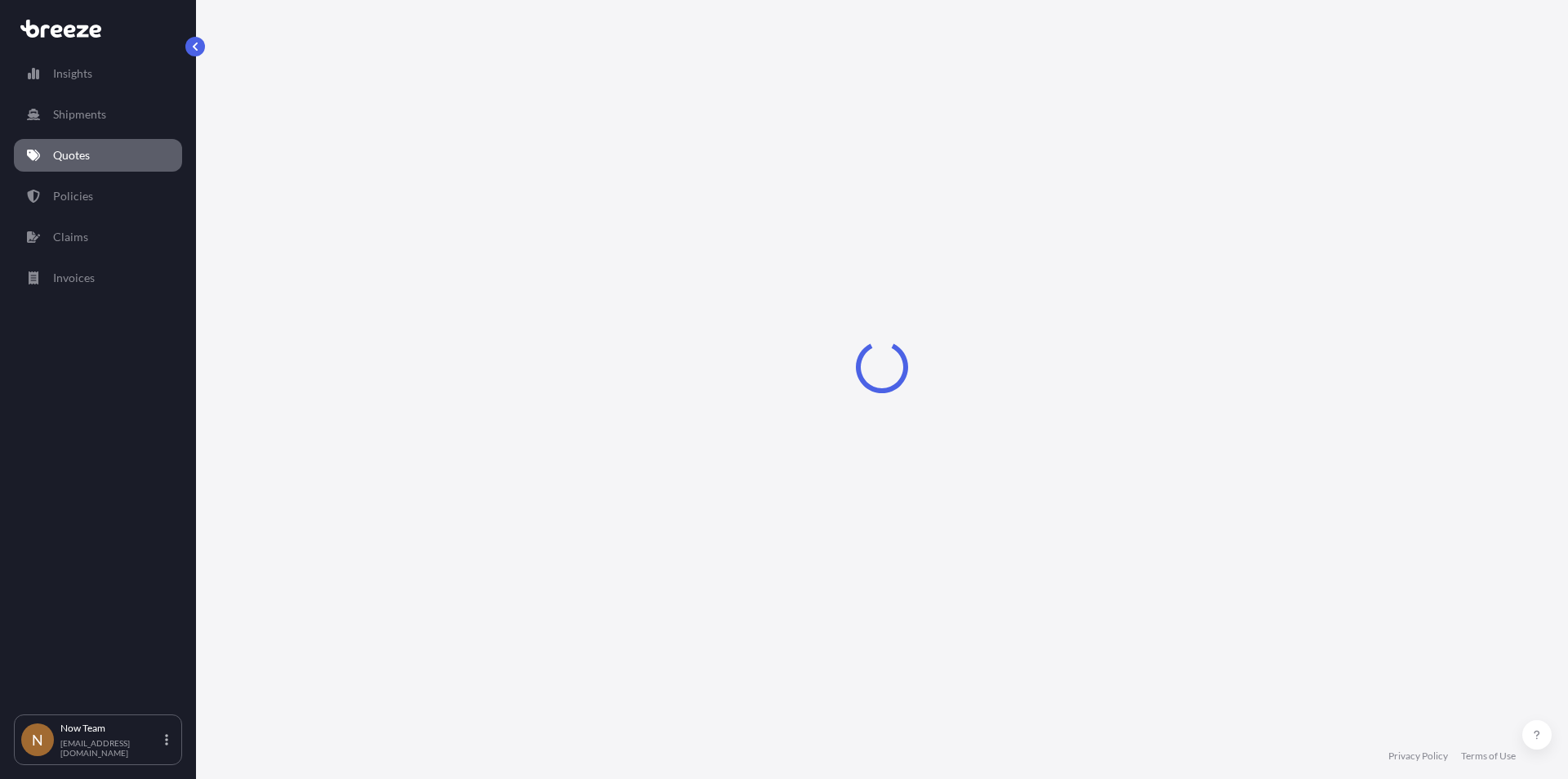
select select "Sea"
select select "1"
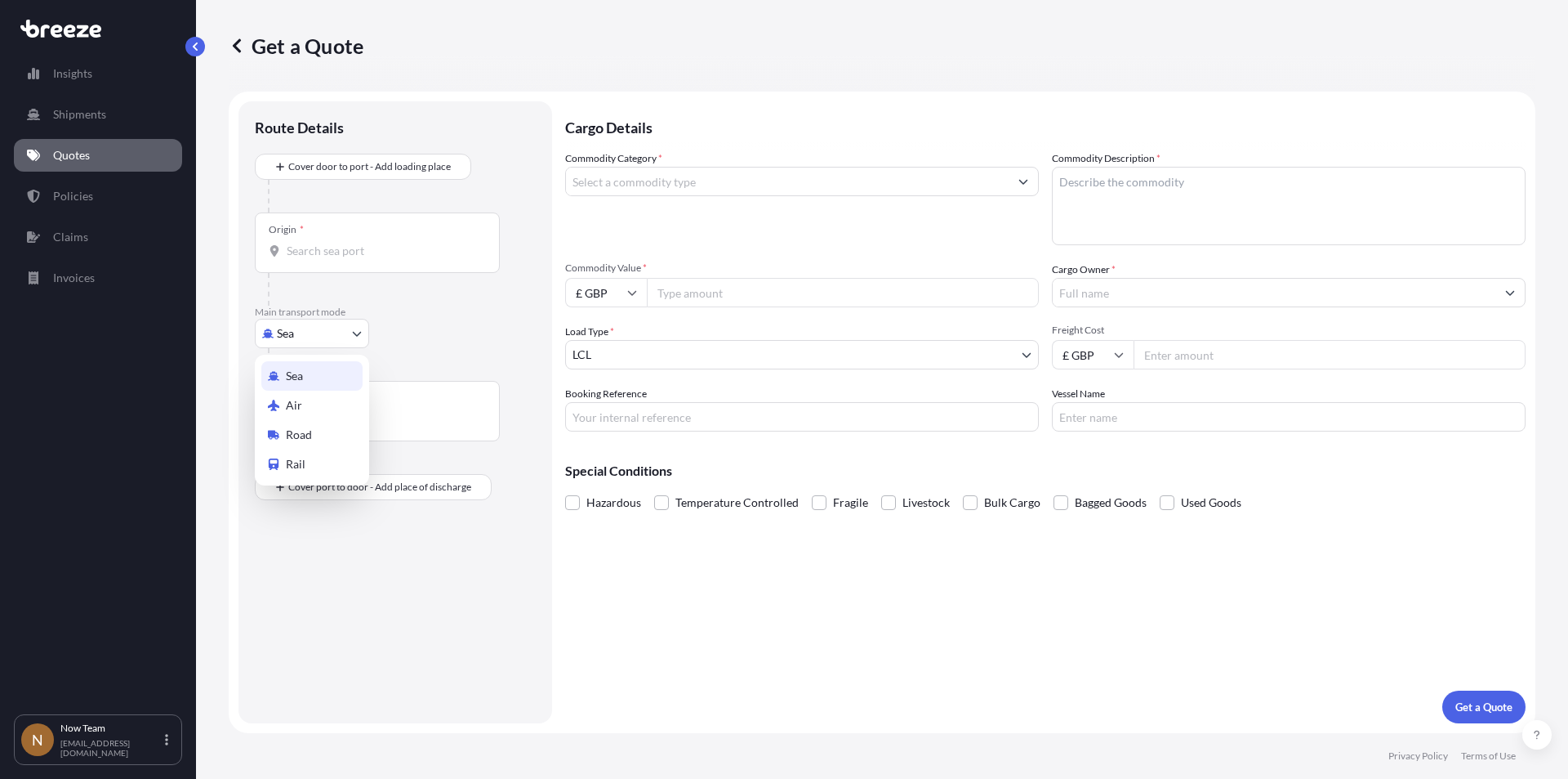
click at [351, 334] on body "Insights Shipments Quotes Policies Claims Invoices N Now Team [EMAIL_ADDRESS][D…" at bounding box center [784, 389] width 1568 height 779
click at [311, 432] on span "Road" at bounding box center [299, 435] width 26 height 16
select select "Road"
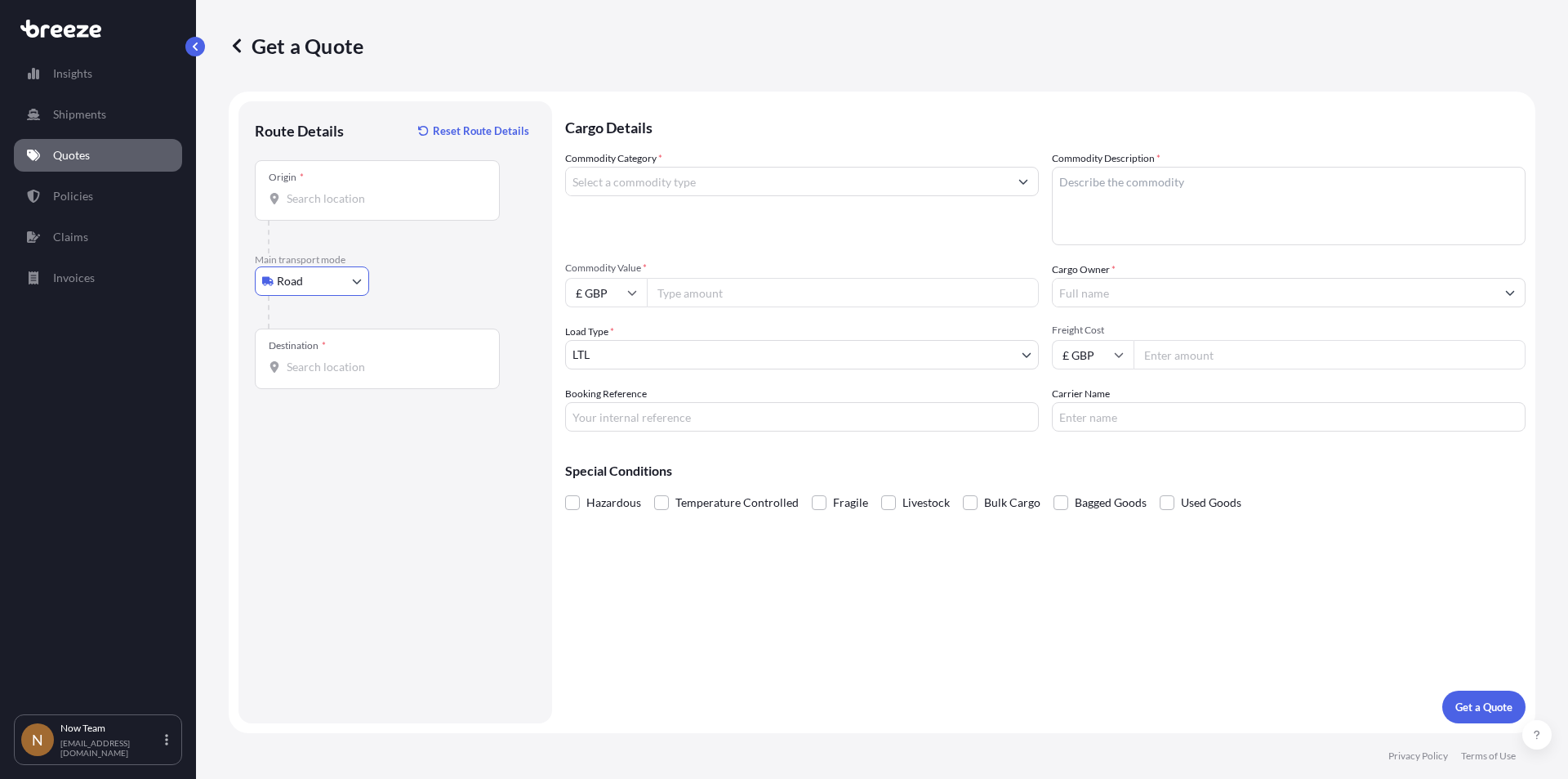
click at [338, 189] on div "Origin *" at bounding box center [377, 190] width 245 height 61
click at [338, 190] on input "Origin *" at bounding box center [383, 198] width 193 height 16
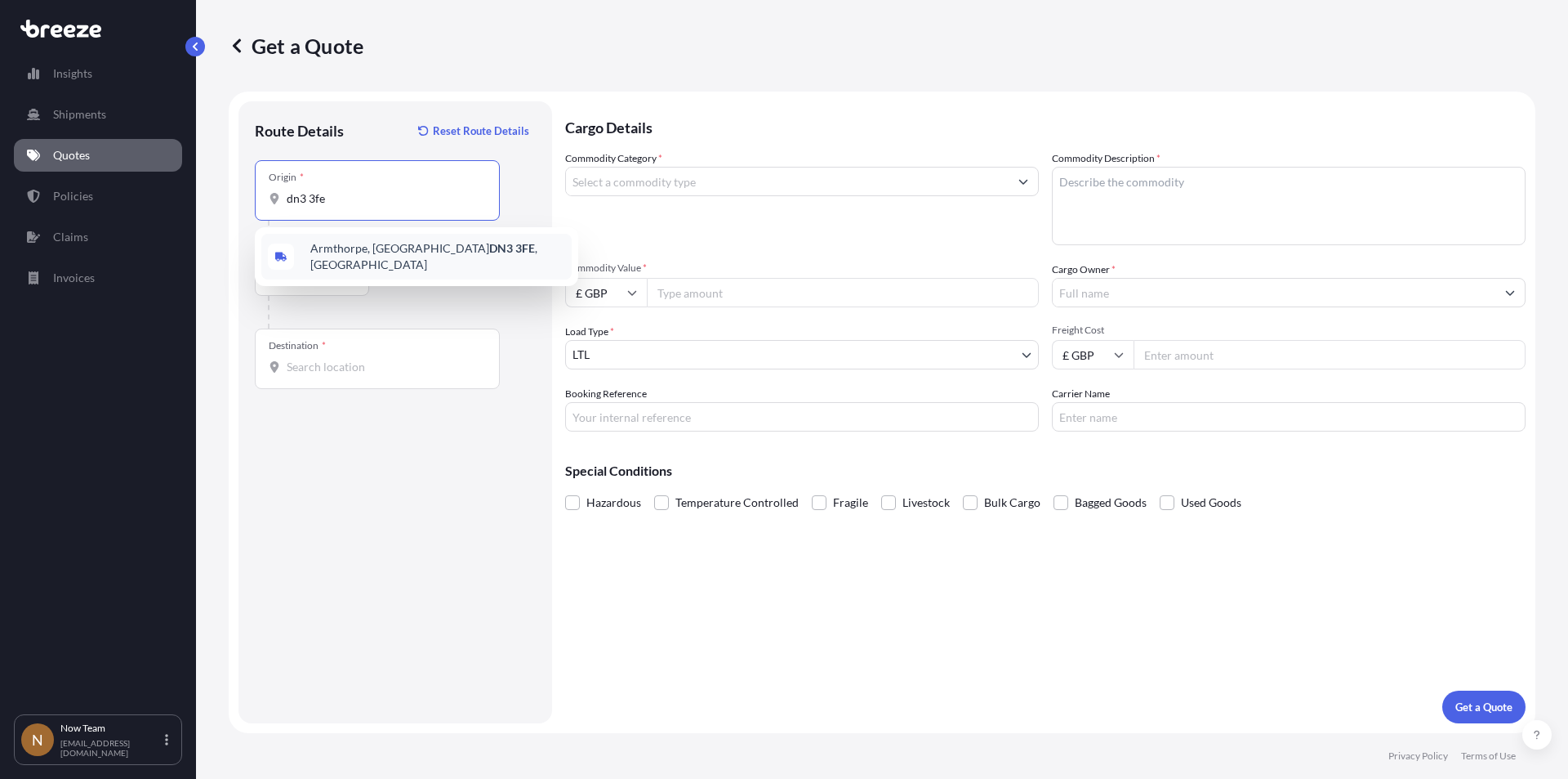
click at [368, 263] on div "Armthorpe, Doncaster DN3 3FE , [GEOGRAPHIC_DATA]" at bounding box center [417, 257] width 311 height 45
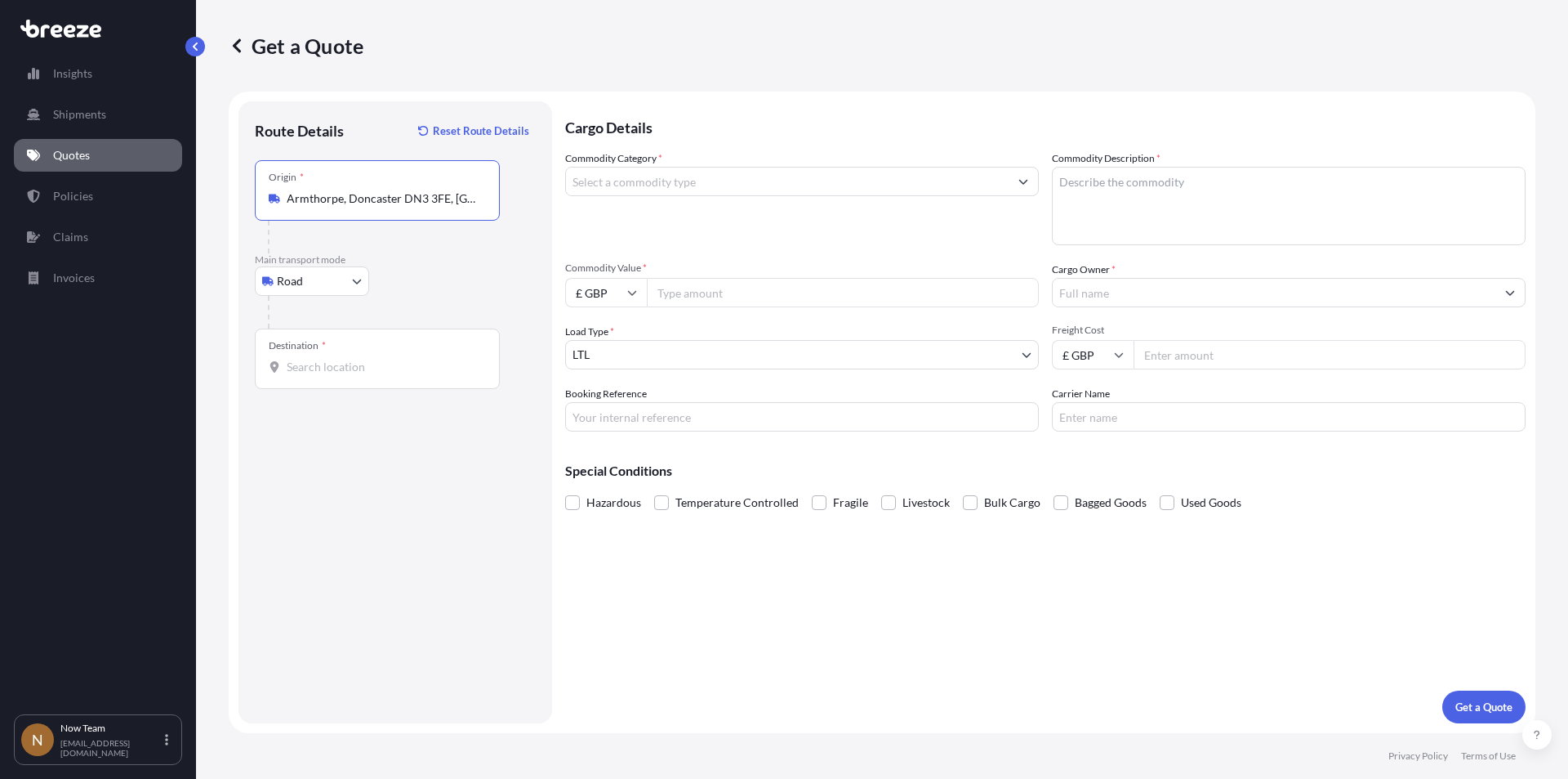
type input "Armthorpe, Doncaster DN3 3FE, [GEOGRAPHIC_DATA]"
click at [352, 365] on input "Destination *" at bounding box center [383, 366] width 193 height 16
click at [374, 419] on span "[STREET_ADDRESS]" at bounding box center [438, 424] width 255 height 33
type input "[STREET_ADDRESS]"
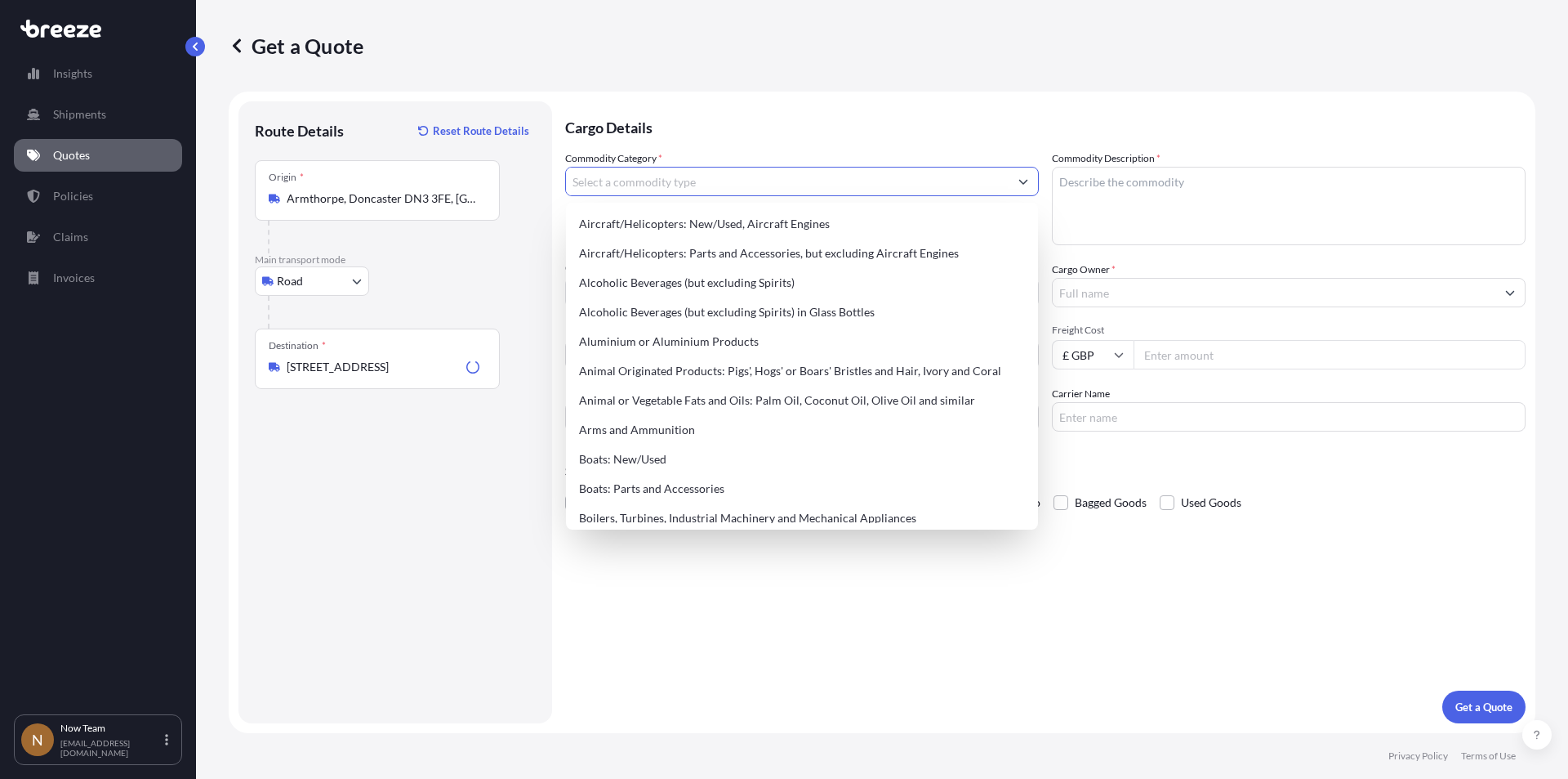
click at [674, 184] on input "Commodity Category *" at bounding box center [788, 181] width 443 height 29
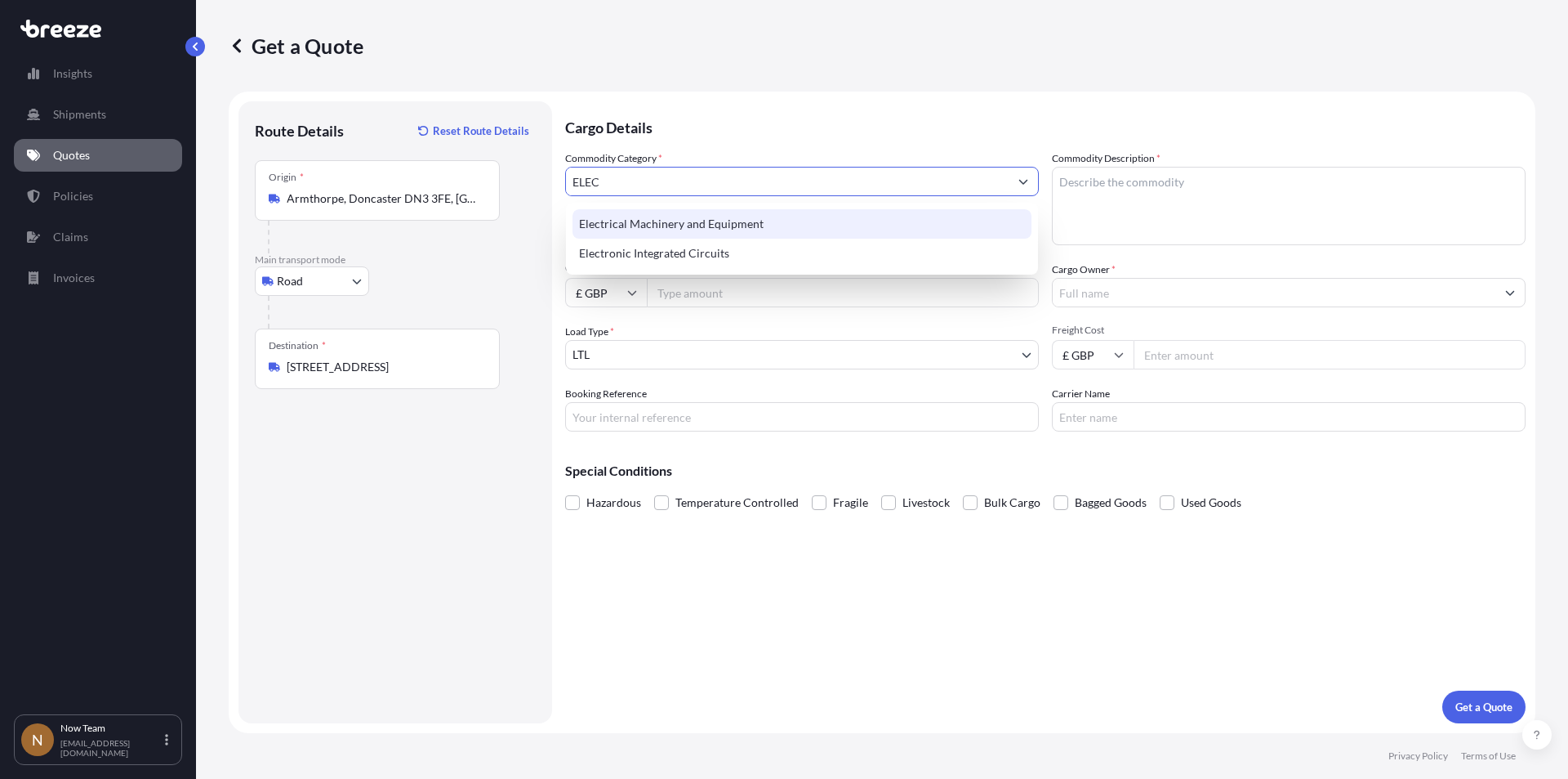
click at [734, 224] on div "Electrical Machinery and Equipment" at bounding box center [801, 223] width 459 height 29
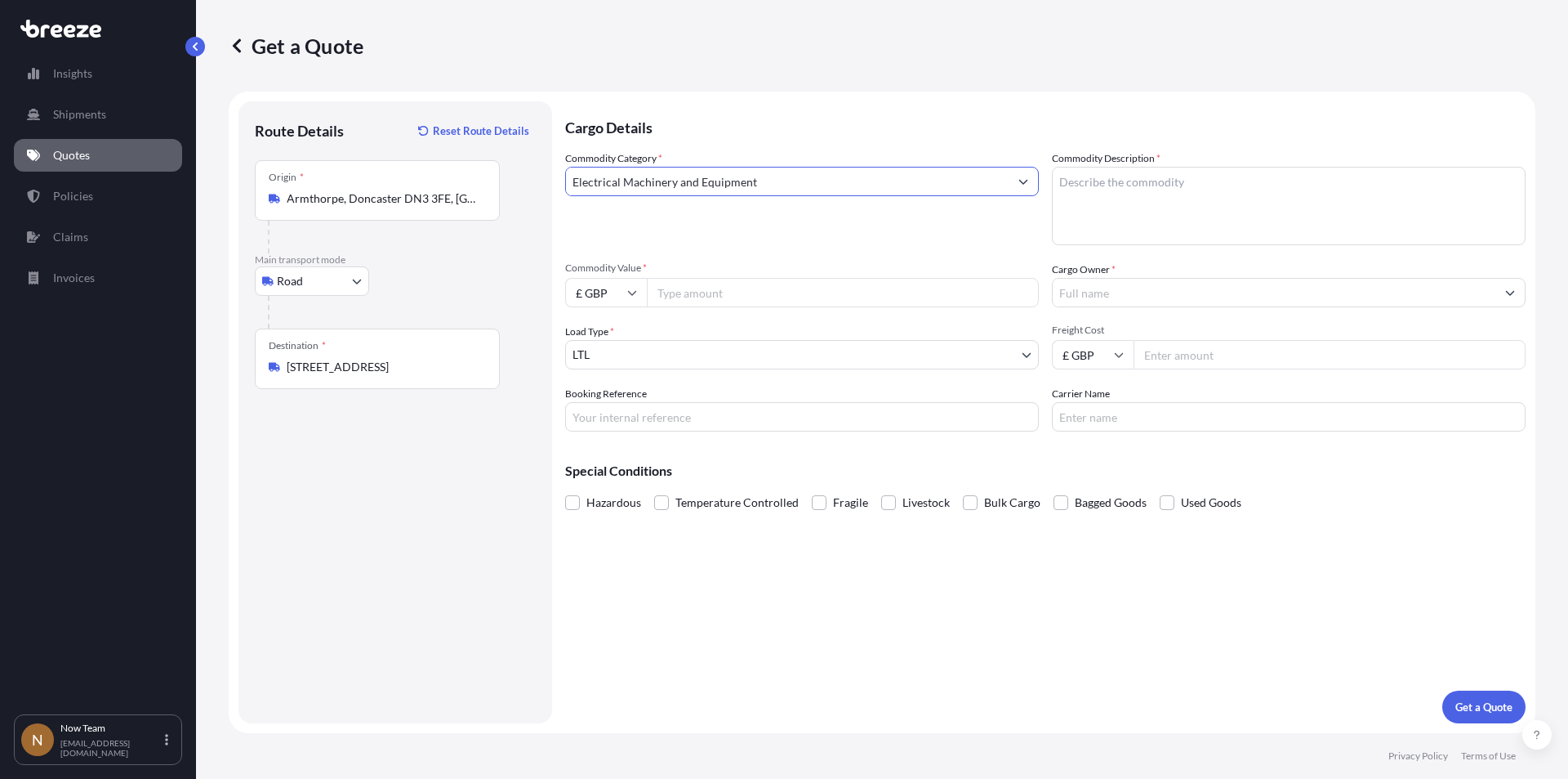
type input "Electrical Machinery and Equipment"
click at [731, 286] on input "Commodity Value *" at bounding box center [843, 292] width 392 height 29
type input "708"
click at [671, 409] on input "Booking Reference" at bounding box center [802, 416] width 474 height 29
type input "NTG-16814"
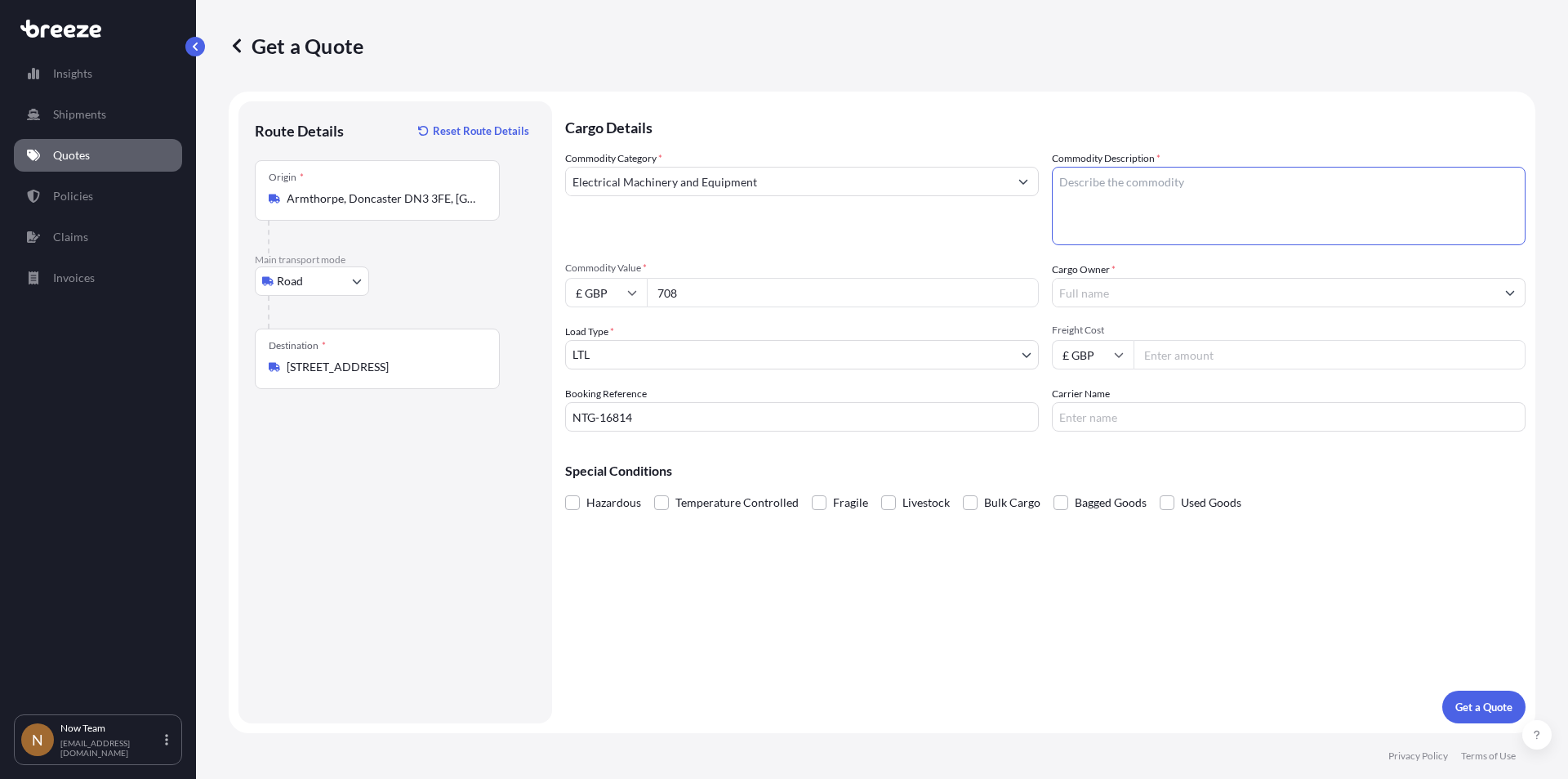
click at [1218, 174] on textarea "Commodity Description *" at bounding box center [1289, 205] width 474 height 78
type textarea "Full arrest"
click at [1144, 290] on input "Cargo Owner *" at bounding box center [1274, 292] width 443 height 29
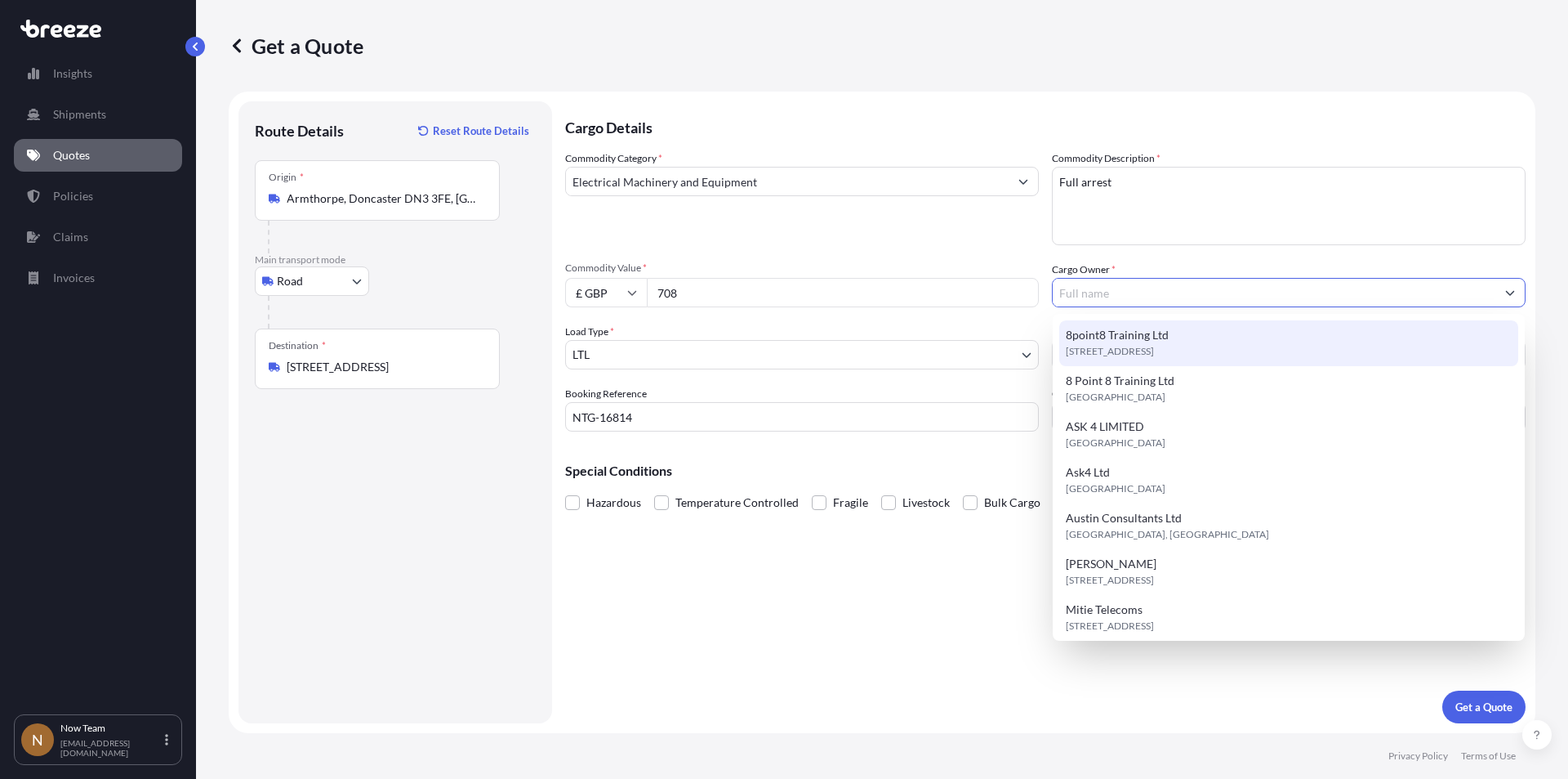
click at [1135, 333] on span "8point8 Training Ltd" at bounding box center [1117, 334] width 103 height 16
type input "8point8 Training Ltd"
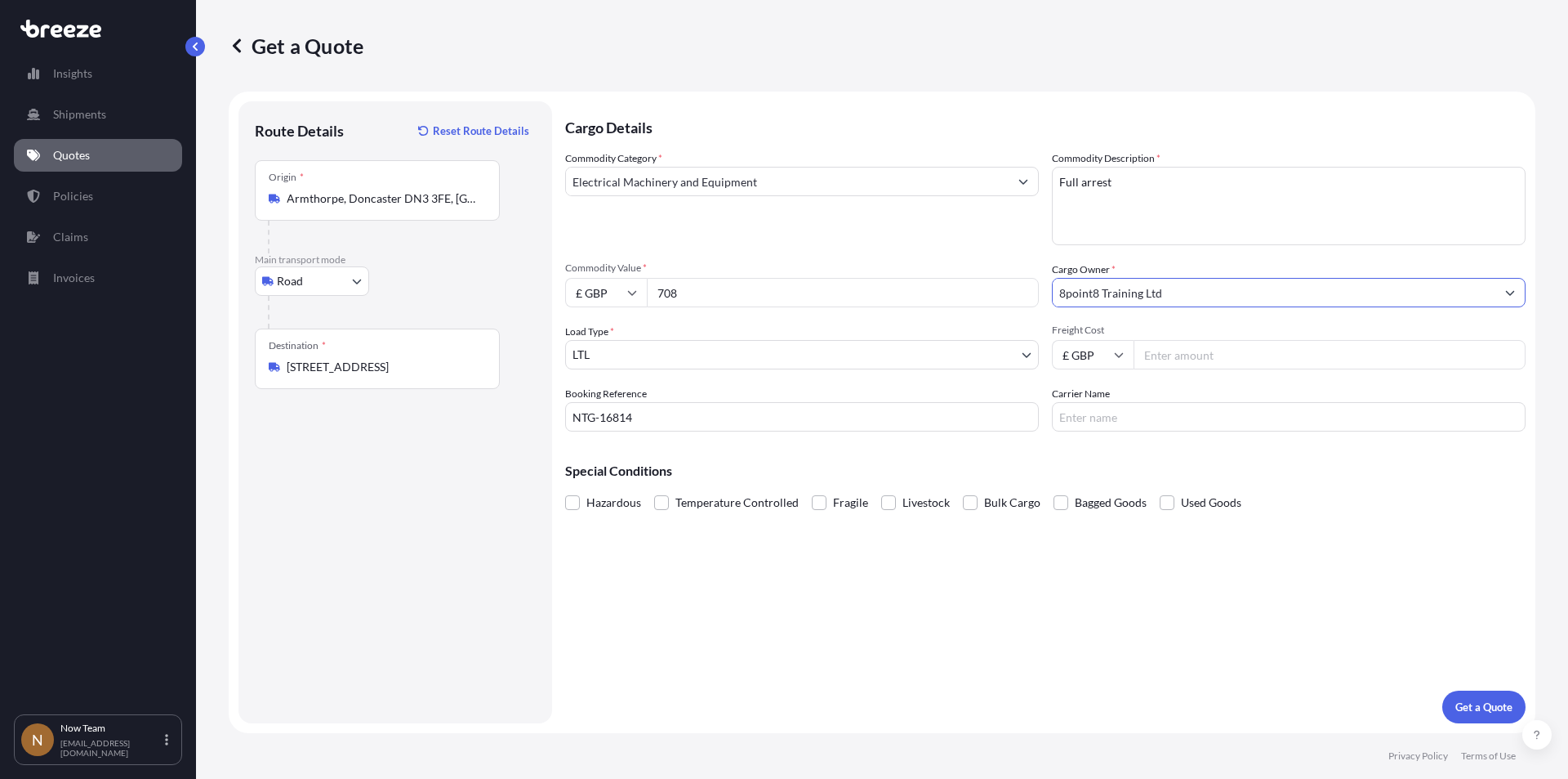
click at [1183, 352] on input "Freight Cost" at bounding box center [1330, 355] width 392 height 29
type input "5.65"
click at [1143, 407] on input "Carrier Name" at bounding box center [1289, 416] width 474 height 29
type input "Fedex"
click at [1493, 707] on p "Get a Quote" at bounding box center [1484, 707] width 57 height 16
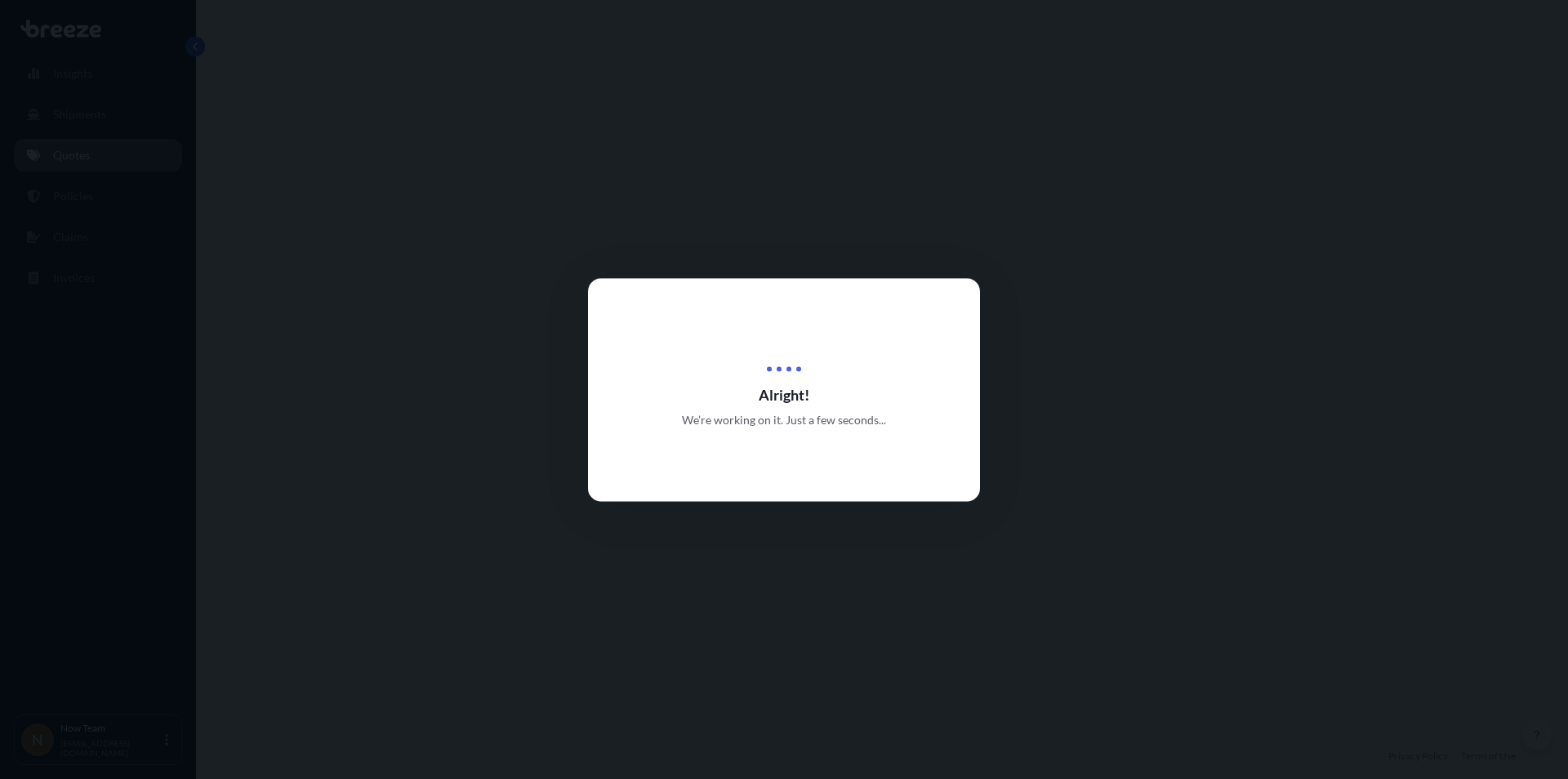
select select "Road"
select select "1"
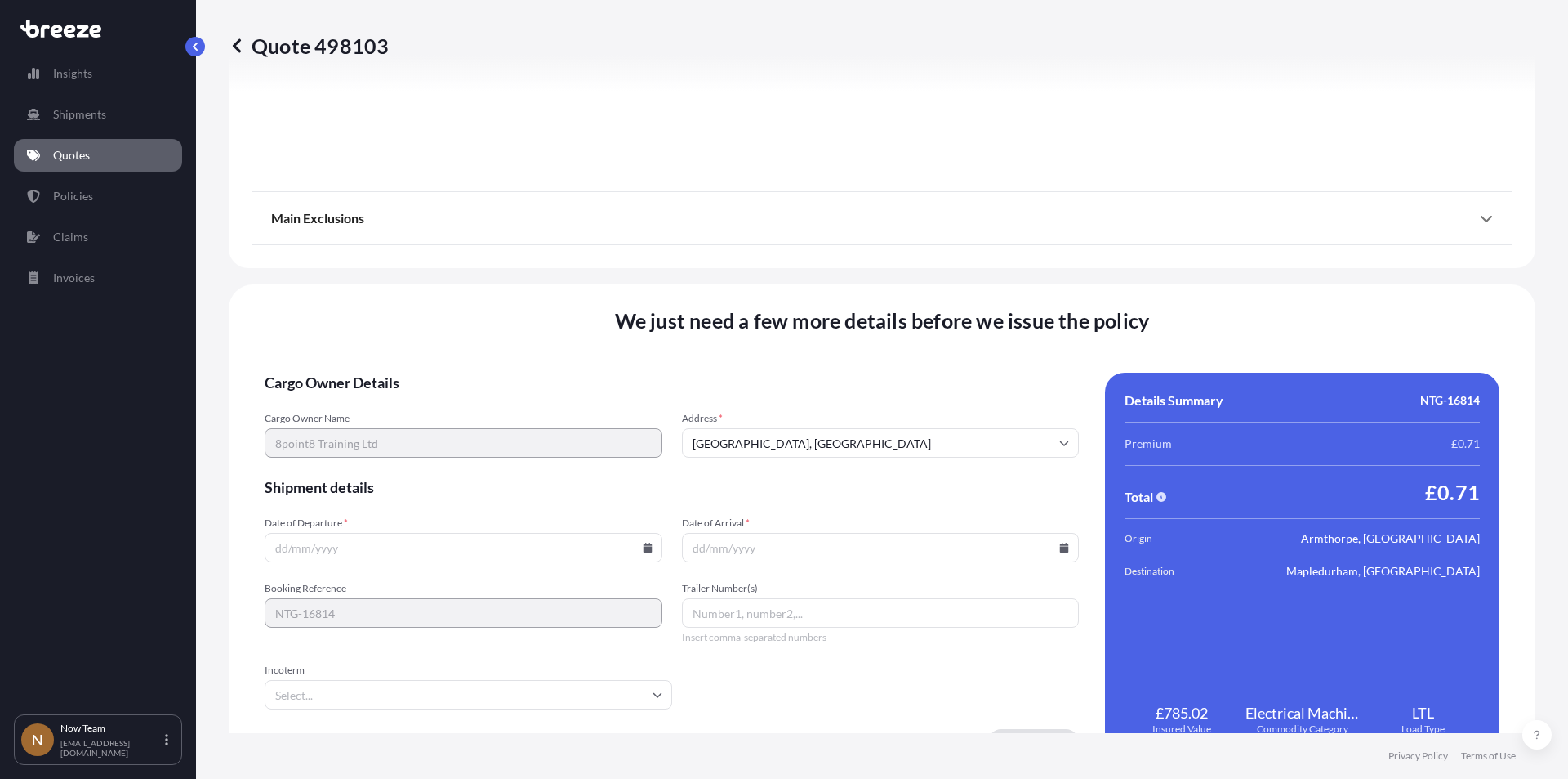
scroll to position [1815, 0]
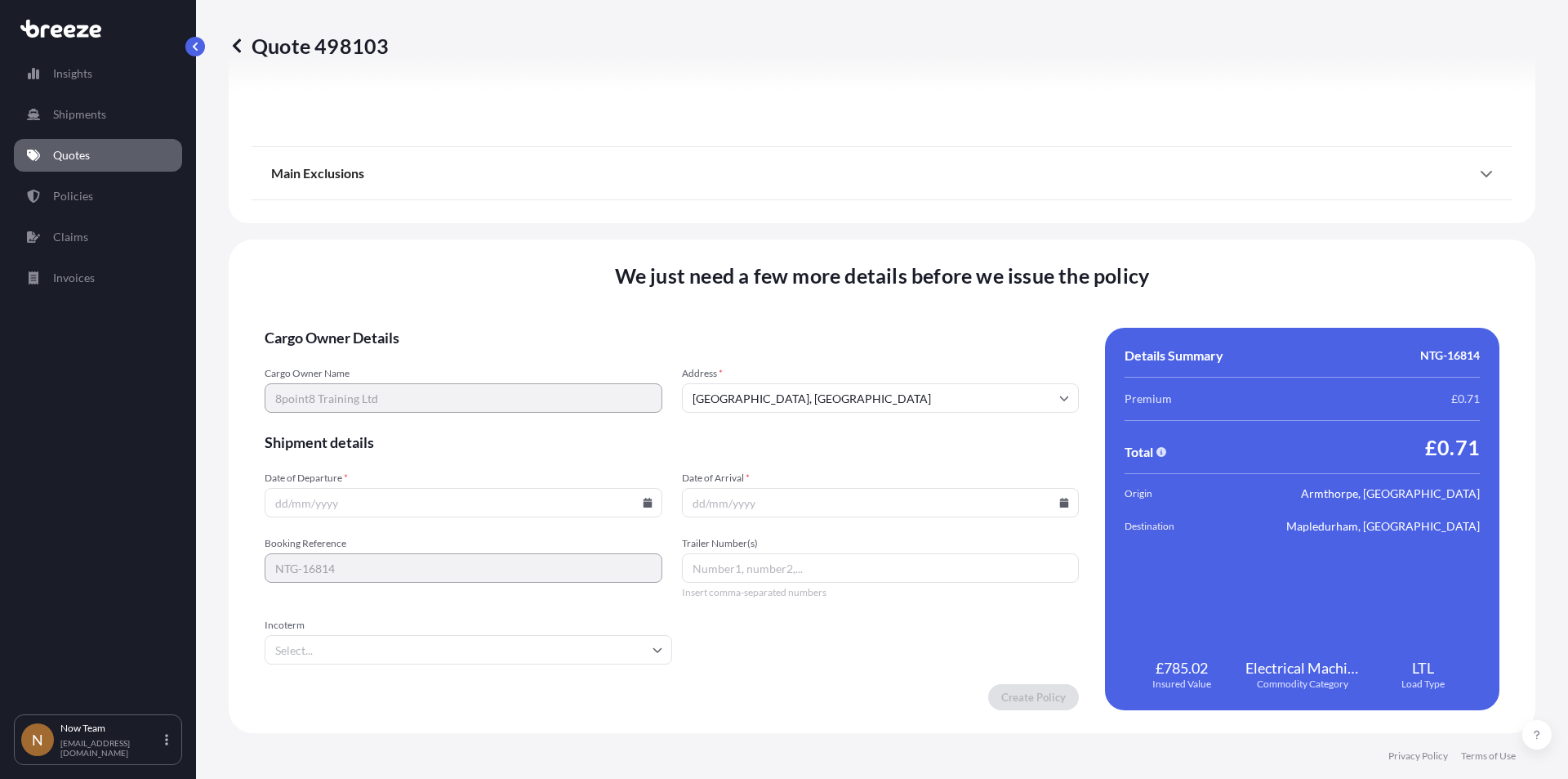
click at [643, 504] on icon at bounding box center [647, 503] width 9 height 10
click at [424, 289] on button "3" at bounding box center [423, 295] width 26 height 26
type input "[DATE]"
click at [1060, 505] on icon at bounding box center [1065, 503] width 9 height 10
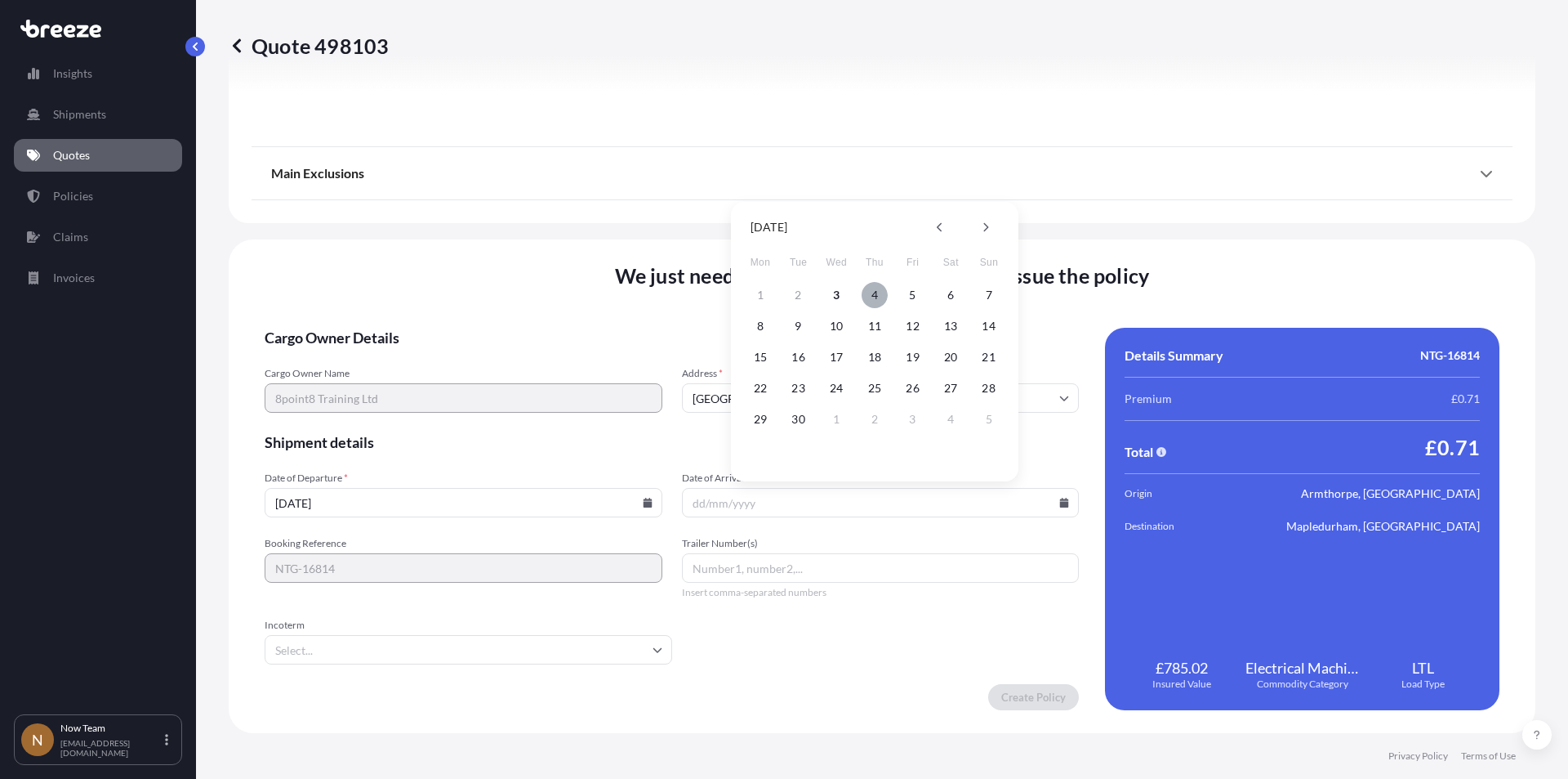
click at [871, 292] on button "4" at bounding box center [874, 295] width 26 height 26
type input "[DATE]"
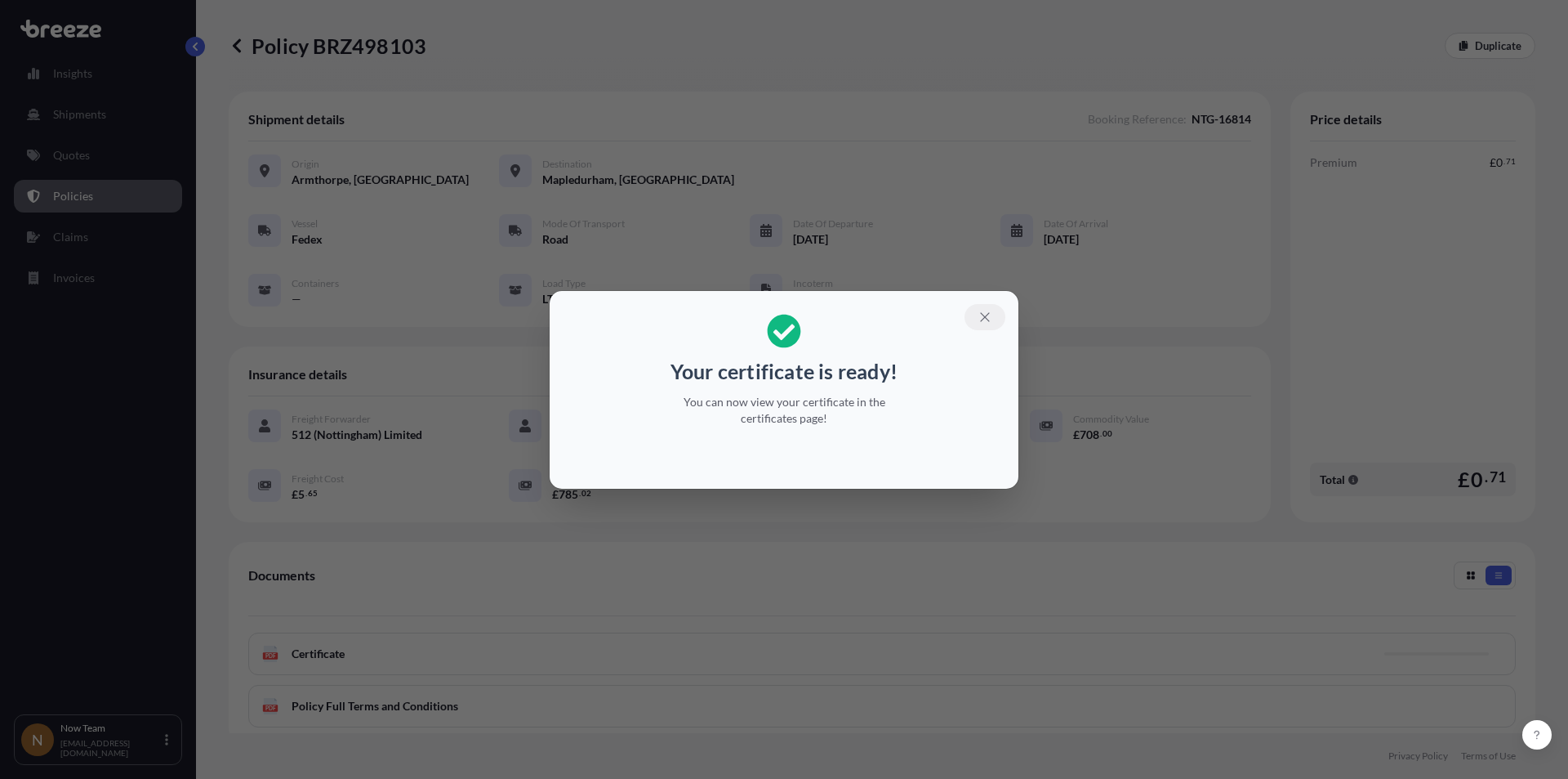
click at [986, 312] on icon "button" at bounding box center [985, 317] width 14 height 14
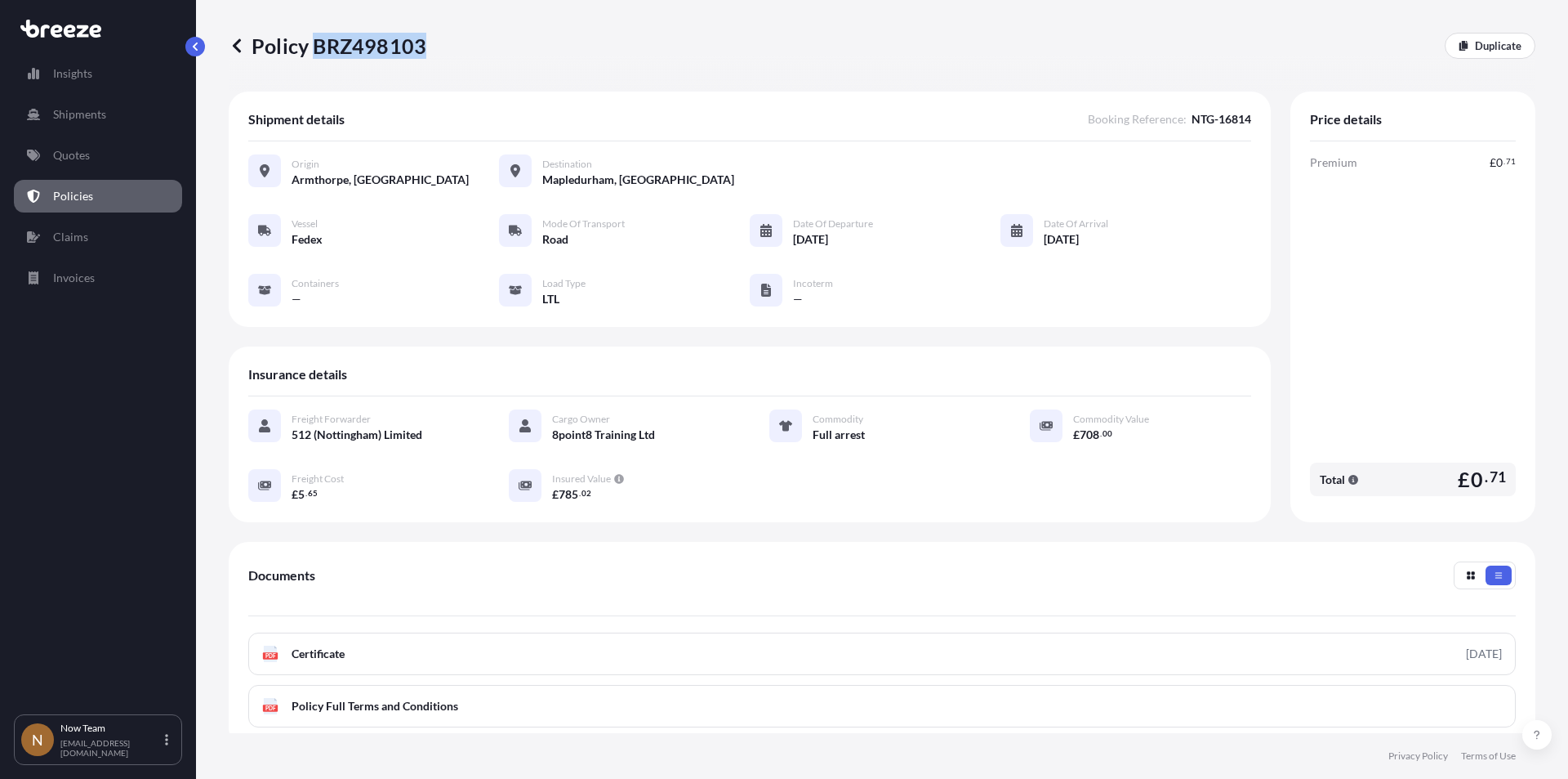
drag, startPoint x: 313, startPoint y: 49, endPoint x: 423, endPoint y: 52, distance: 110.0
click at [423, 52] on p "Policy BRZ498103" at bounding box center [327, 45] width 198 height 26
copy p "BRZ498103"
